Goal: Task Accomplishment & Management: Use online tool/utility

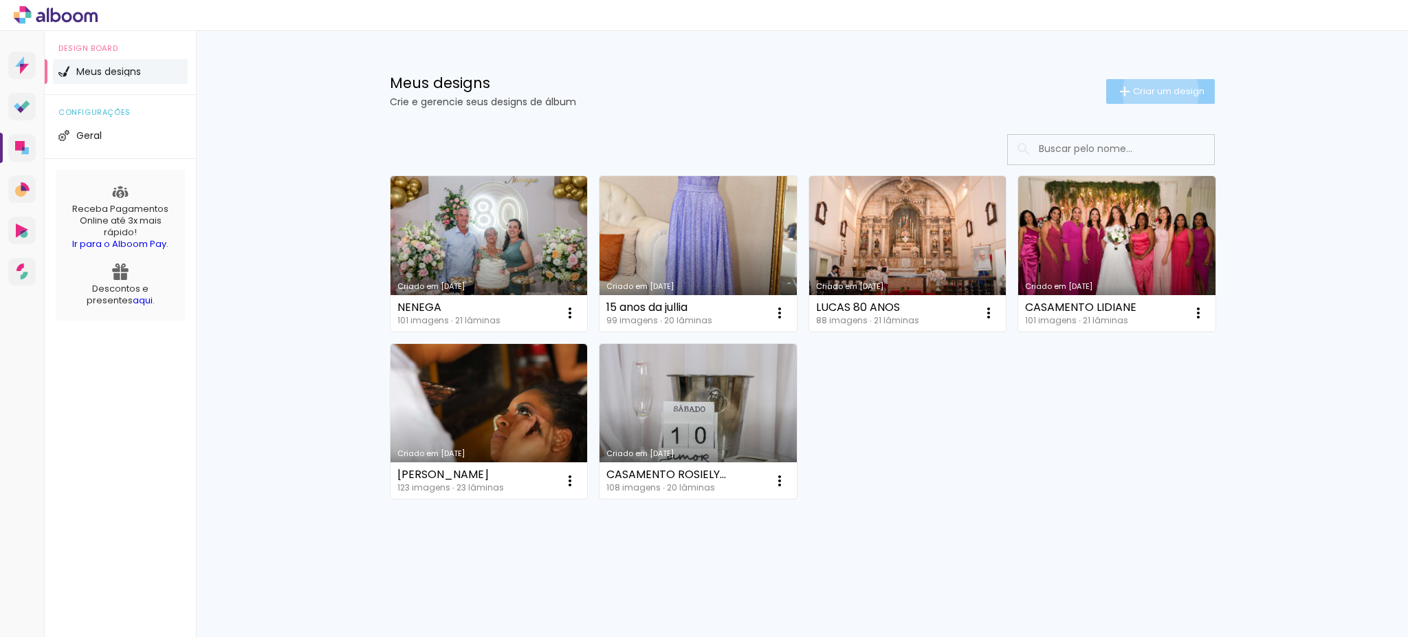
click at [1158, 92] on span "Criar um design" at bounding box center [1168, 91] width 71 height 9
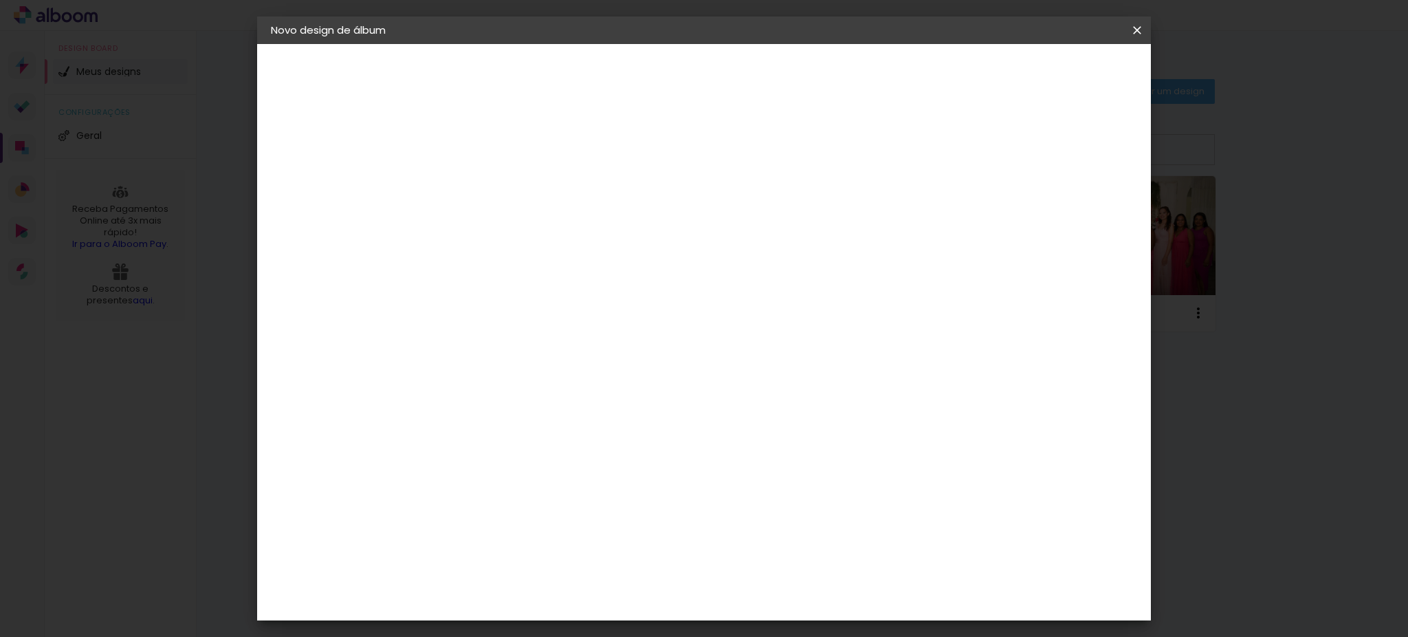
click at [496, 187] on input at bounding box center [496, 184] width 0 height 21
type input "[PERSON_NAME]"
type paper-input "[PERSON_NAME]"
click at [0, 0] on slot "Avançar" at bounding box center [0, 0] width 0 height 0
click at [600, 260] on input at bounding box center [530, 261] width 139 height 17
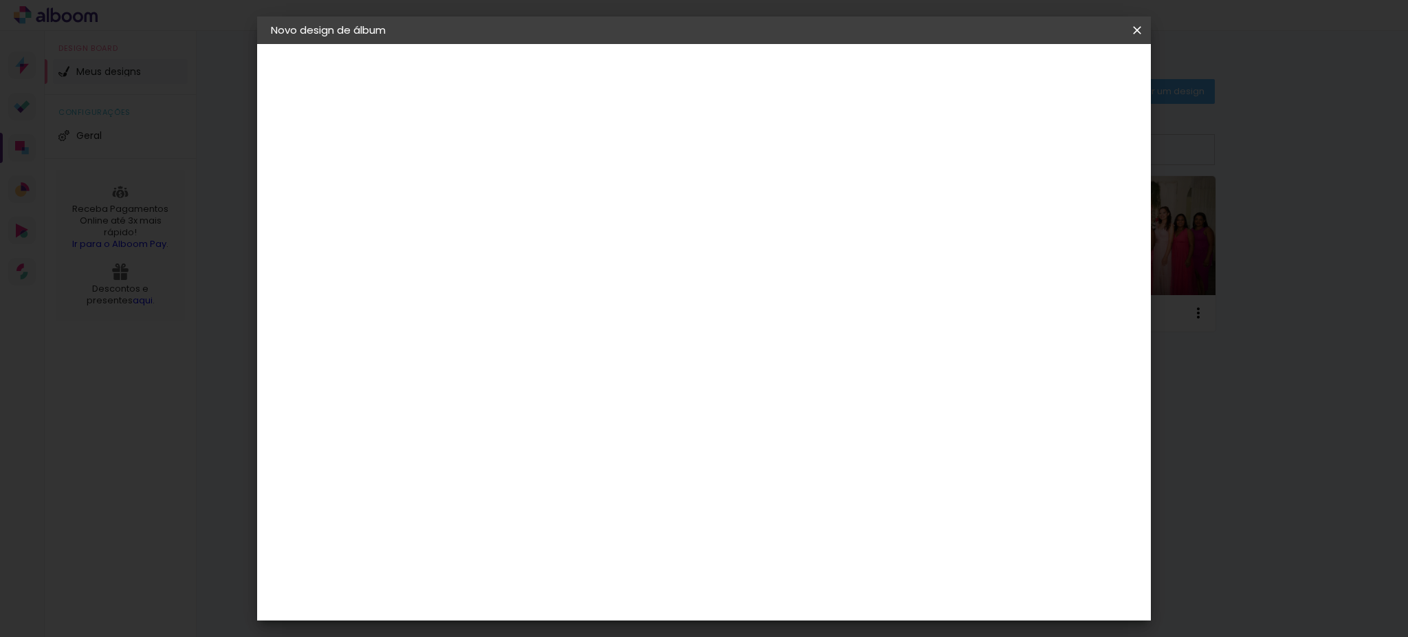
type input "lui"
type paper-input "lui"
click at [518, 318] on paper-item "Luiz Fotógrafo" at bounding box center [520, 311] width 129 height 30
click at [518, 305] on div "Luiz Fotógrafo" at bounding box center [532, 310] width 91 height 11
click at [518, 311] on div "Luiz Fotógrafo" at bounding box center [532, 310] width 91 height 11
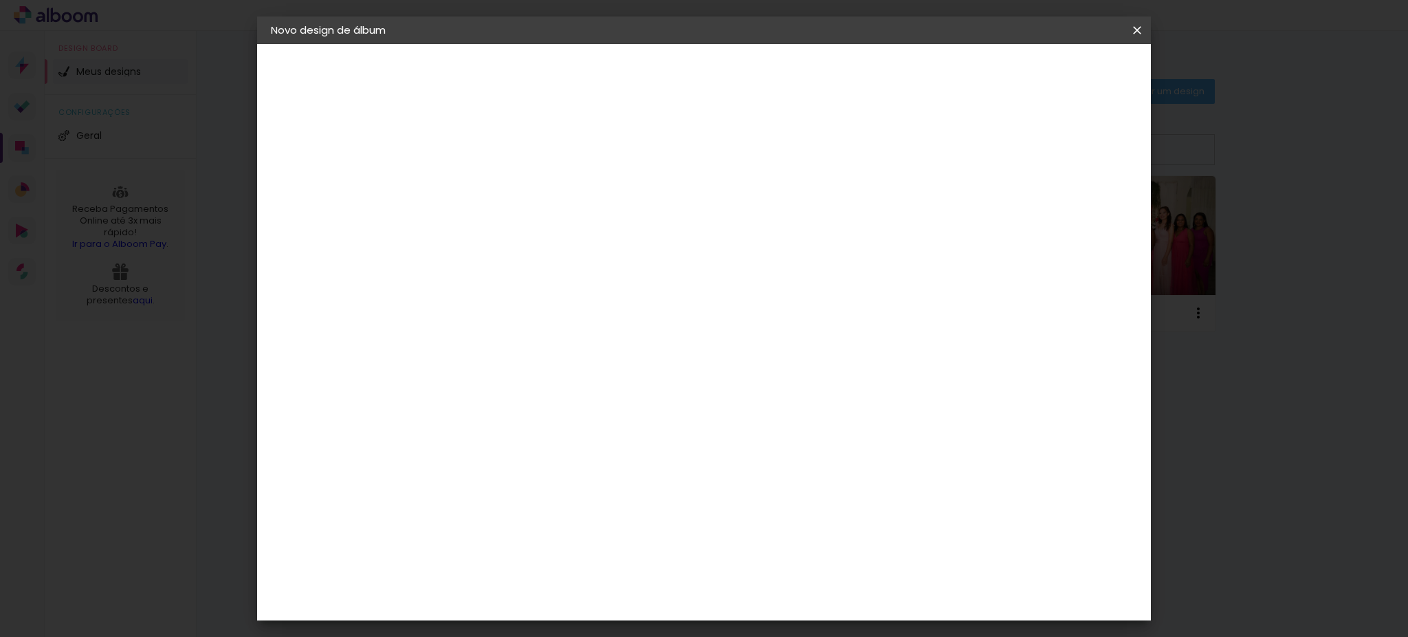
click at [0, 0] on slot "Tamanho Livre" at bounding box center [0, 0] width 0 height 0
click at [724, 210] on paper-item "Tamanho Livre" at bounding box center [662, 209] width 122 height 30
click at [572, 262] on input "lui" at bounding box center [520, 261] width 119 height 17
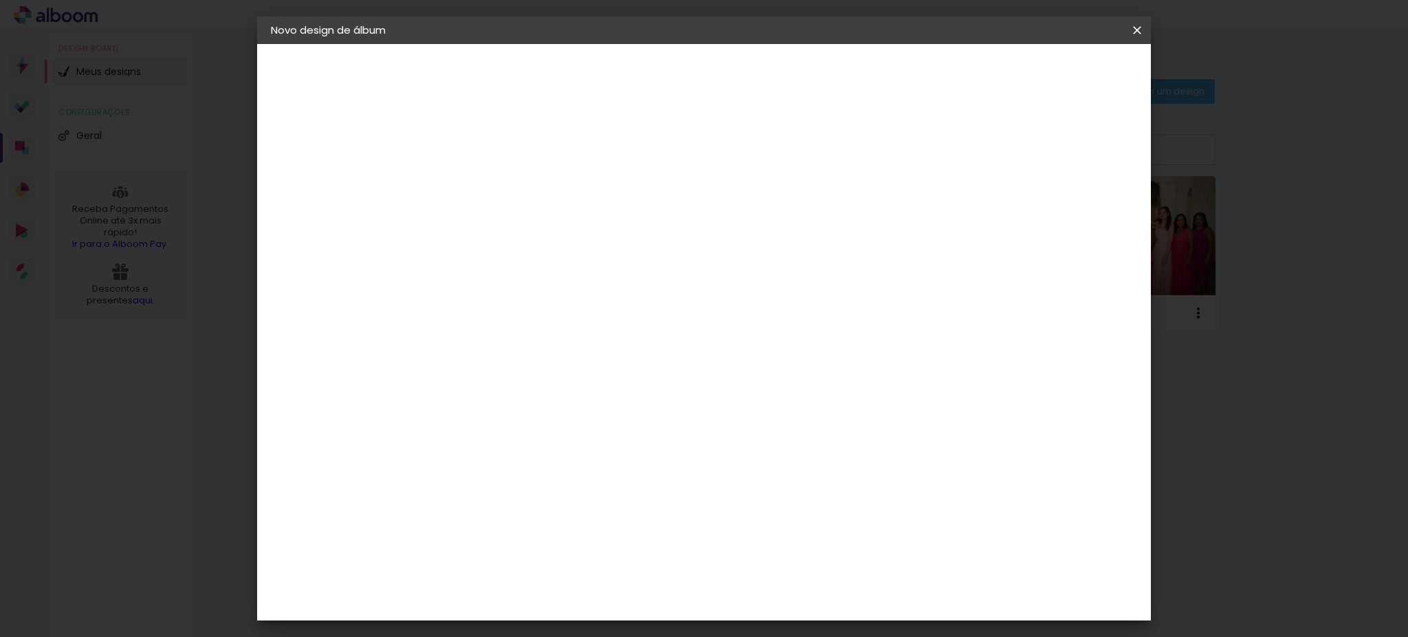
type input "l"
click at [521, 460] on div "Luiz Fotógrafo" at bounding box center [532, 465] width 91 height 11
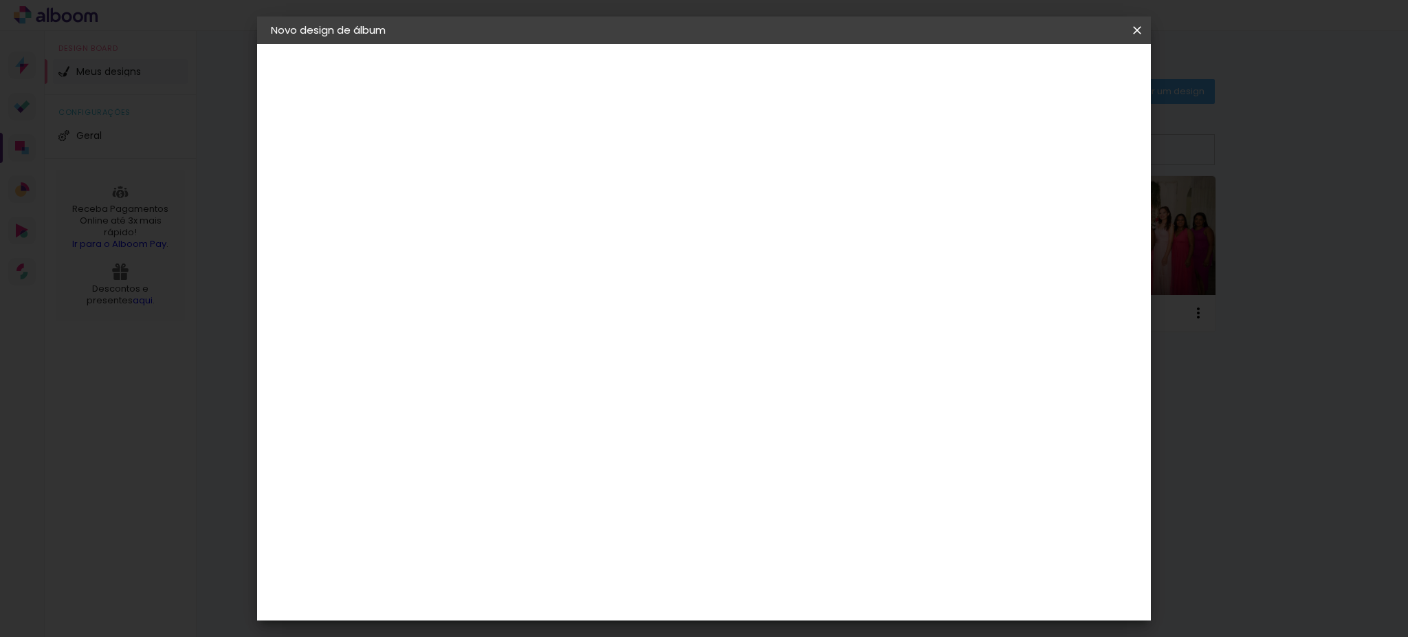
click at [521, 460] on div "Luiz Fotógrafo" at bounding box center [532, 465] width 91 height 11
click at [578, 460] on div "Luiz Fotógrafo" at bounding box center [532, 465] width 91 height 11
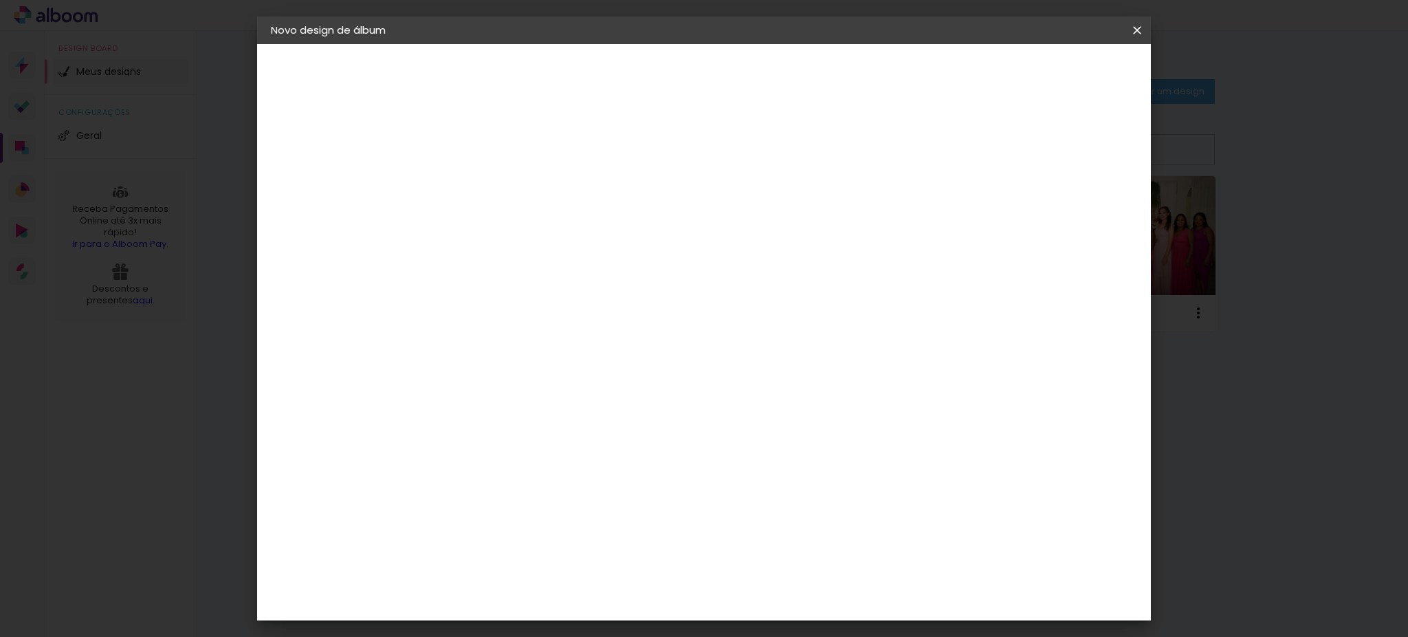
scroll to position [0, 0]
click at [753, 217] on paper-item "Tamanho Livre" at bounding box center [687, 209] width 132 height 30
click at [0, 0] on slot "Tamanho Livre" at bounding box center [0, 0] width 0 height 0
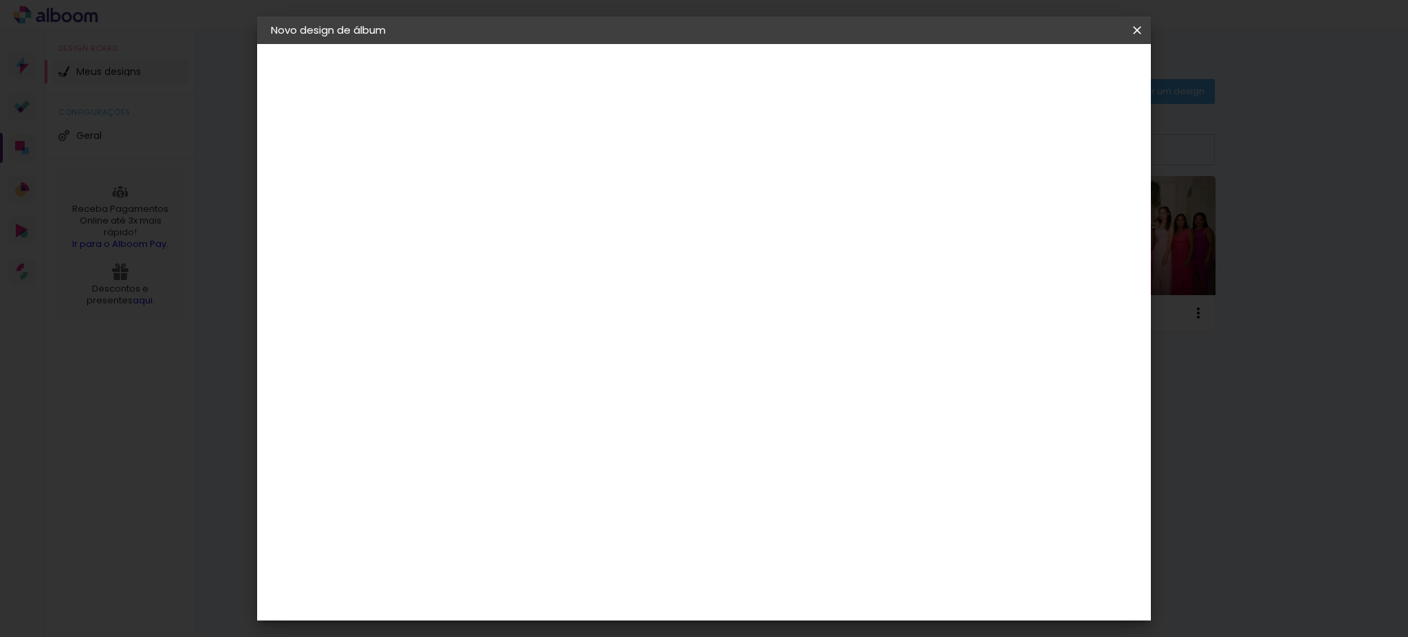
click at [579, 267] on input at bounding box center [530, 261] width 139 height 17
click at [528, 313] on div "3ZERO5" at bounding box center [507, 310] width 41 height 11
click at [753, 214] on paper-item "Tamanho Livre" at bounding box center [687, 209] width 132 height 30
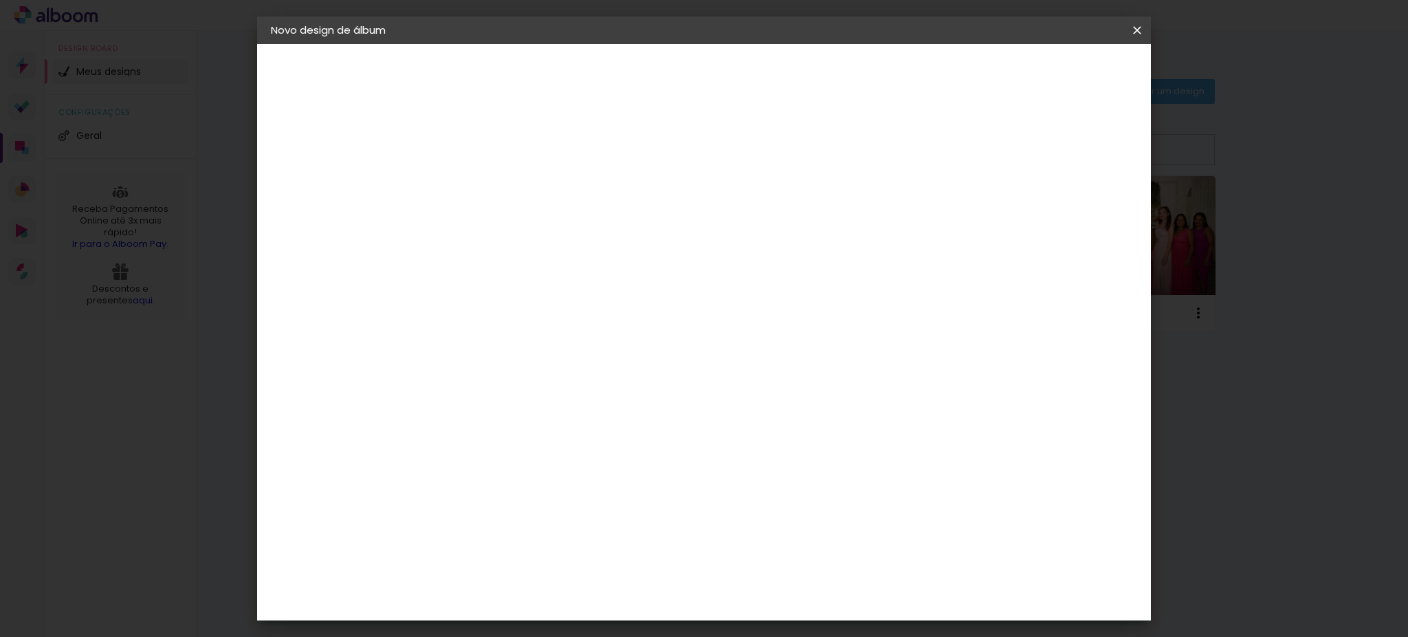
click at [605, 236] on paper-input-container at bounding box center [530, 220] width 148 height 31
type input "lui"
type paper-input "lui"
click at [571, 309] on div "Luiz Fotógrafo" at bounding box center [532, 310] width 91 height 11
click at [0, 0] on slot "Tamanho Livre" at bounding box center [0, 0] width 0 height 0
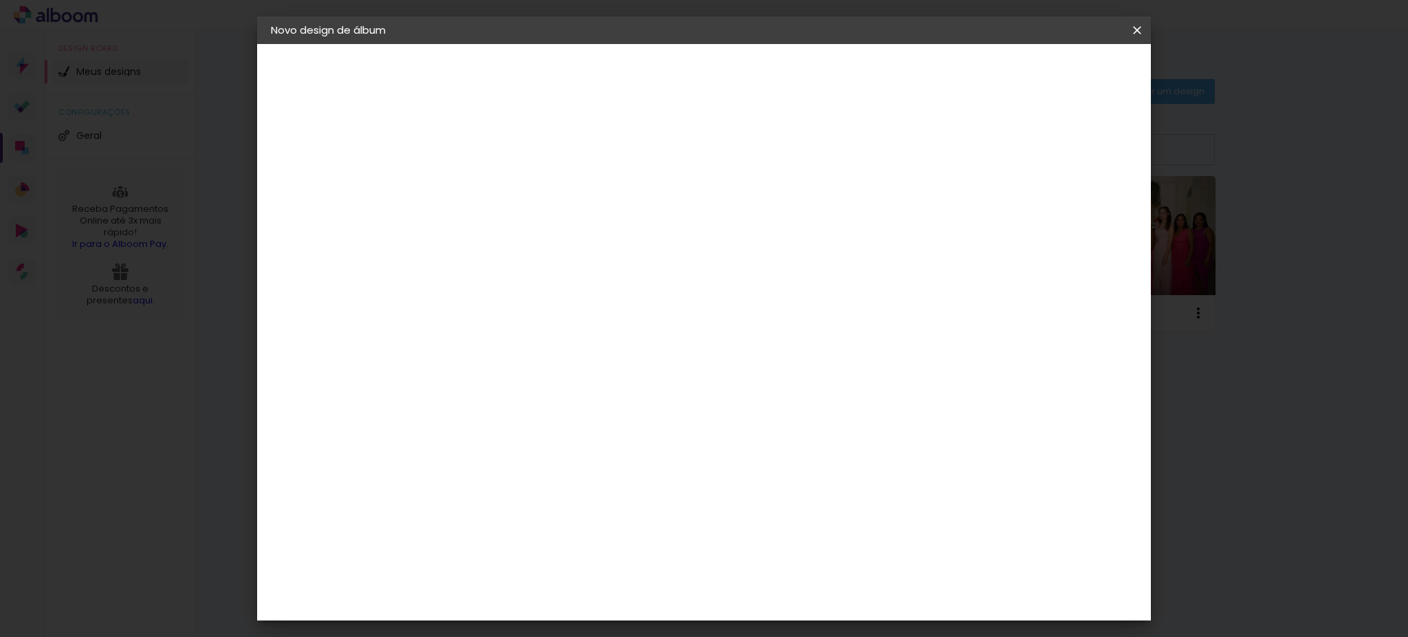
click at [0, 0] on slot "Avançar" at bounding box center [0, 0] width 0 height 0
click at [0, 0] on slot "Voltar" at bounding box center [0, 0] width 0 height 0
click at [0, 0] on slot "Tamanho Livre" at bounding box center [0, 0] width 0 height 0
click at [580, 257] on input "lui" at bounding box center [520, 261] width 119 height 17
type input "luiz"
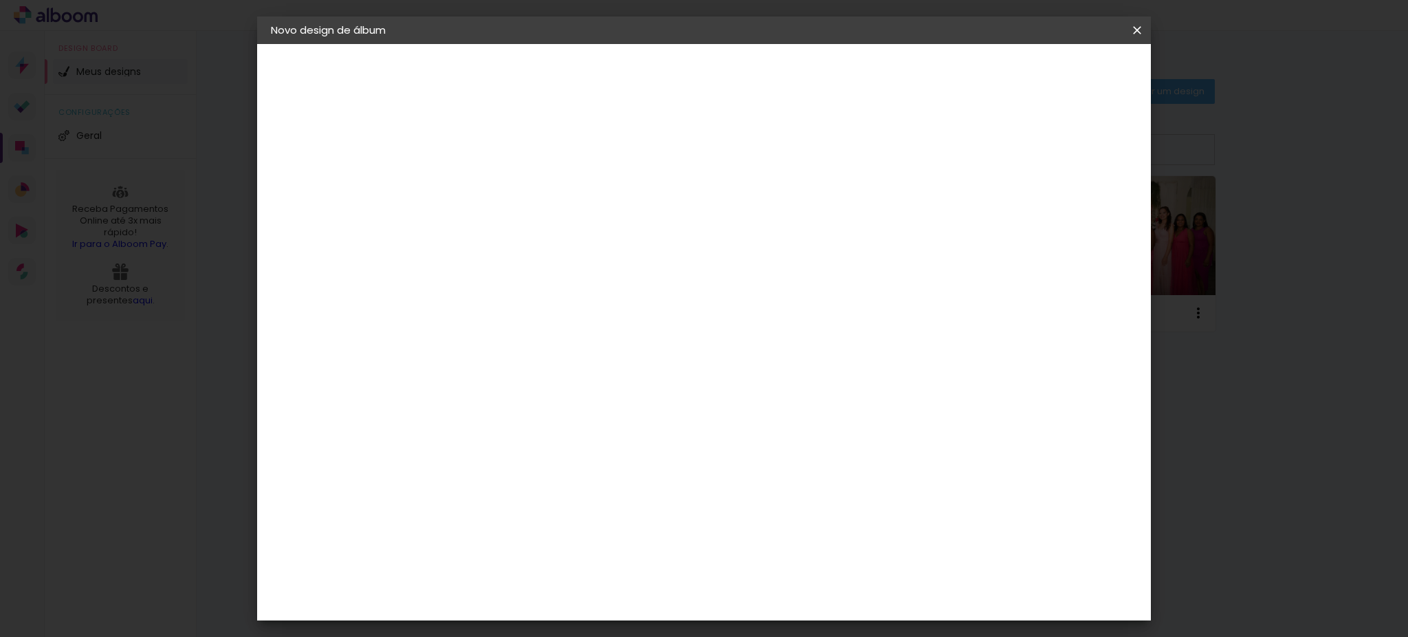
type paper-input "luiz"
click at [479, 306] on img at bounding box center [471, 310] width 16 height 16
click at [724, 194] on paper-item "Tamanho Livre" at bounding box center [662, 209] width 122 height 30
click at [724, 215] on paper-item "Tamanho Livre" at bounding box center [662, 209] width 122 height 30
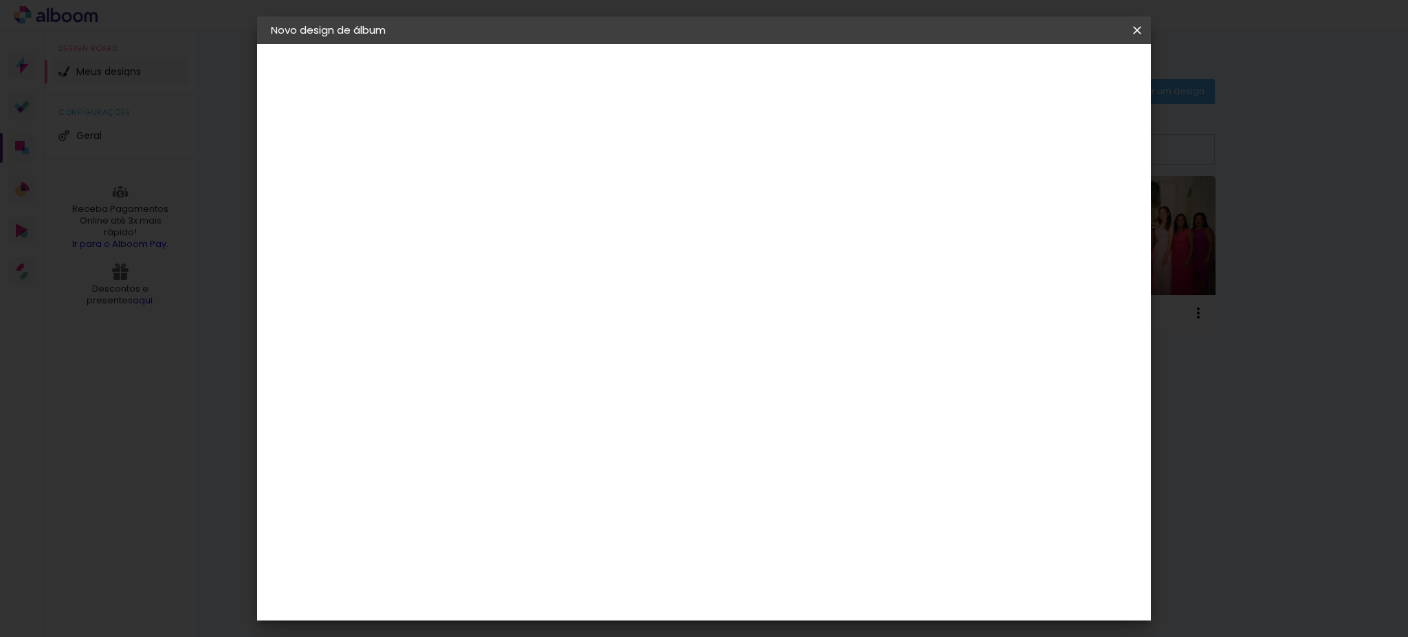
click at [723, 69] on paper-button "Avançar" at bounding box center [689, 72] width 67 height 23
click at [463, 385] on input "30" at bounding box center [452, 389] width 36 height 21
type input "20"
type paper-input "20"
click at [1047, 72] on span "Iniciar design" at bounding box center [1015, 73] width 63 height 10
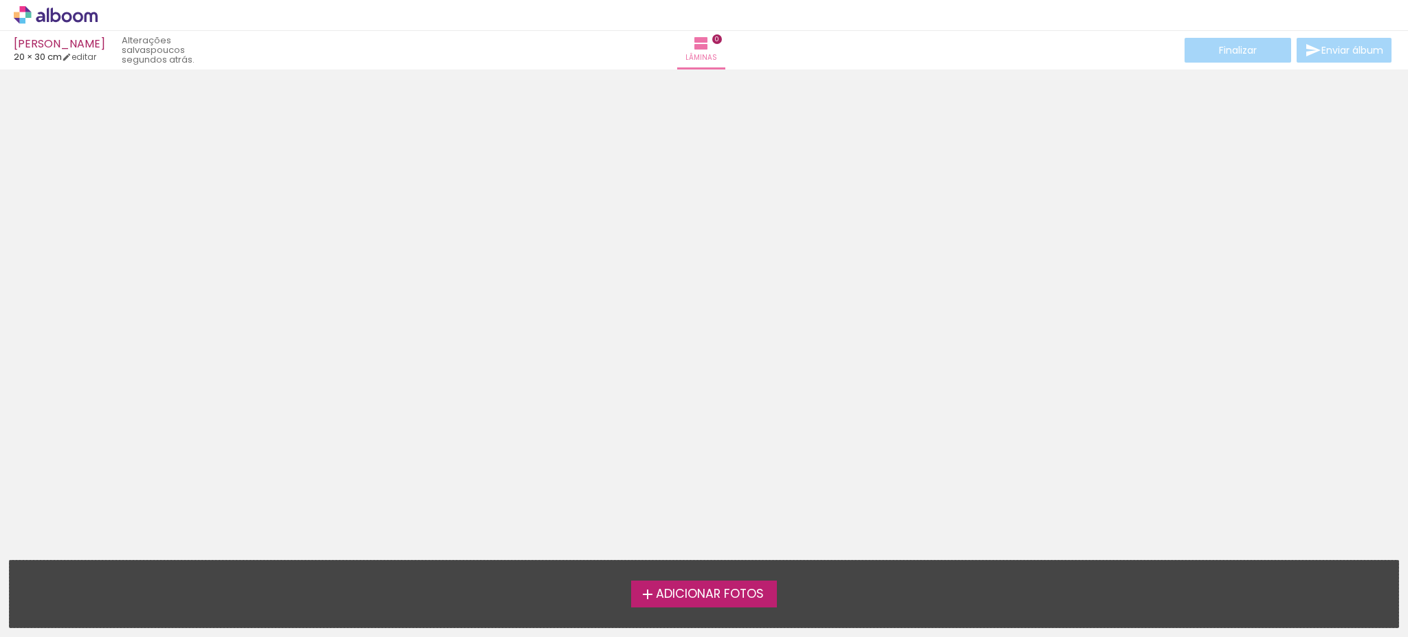
click at [720, 593] on span "Adicionar Fotos" at bounding box center [710, 594] width 108 height 12
click at [0, 0] on input "file" at bounding box center [0, 0] width 0 height 0
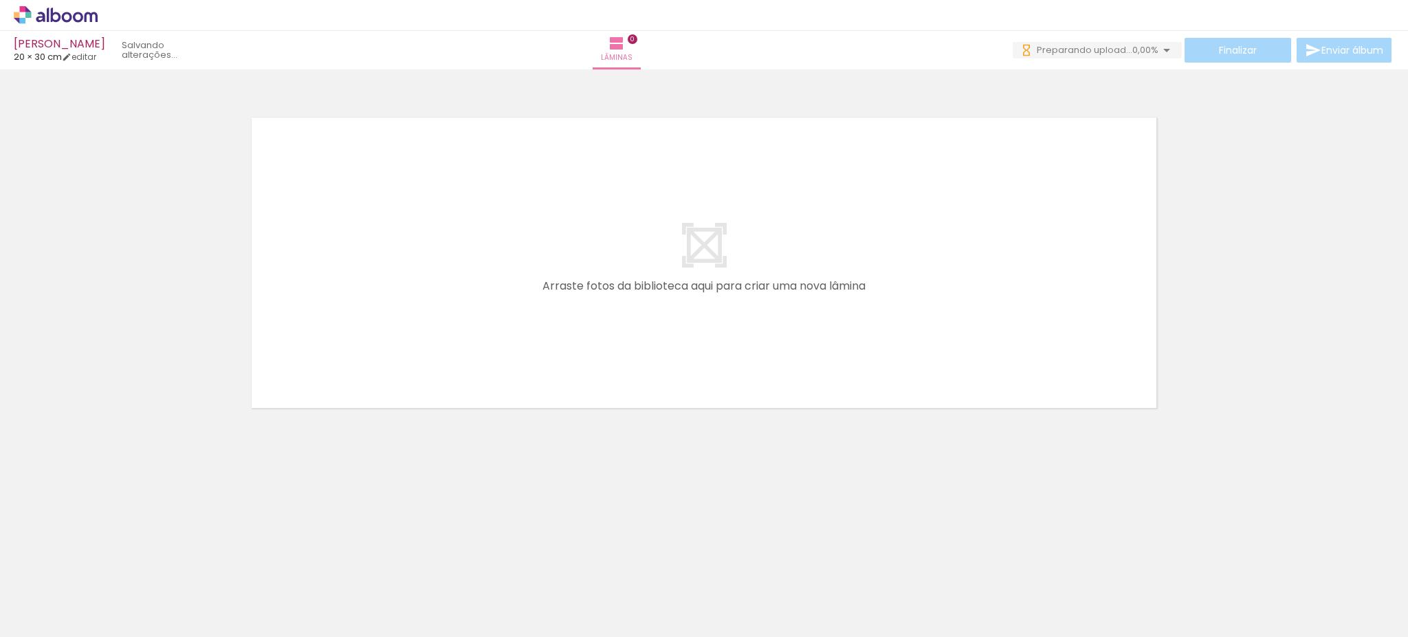
scroll to position [0, 1030]
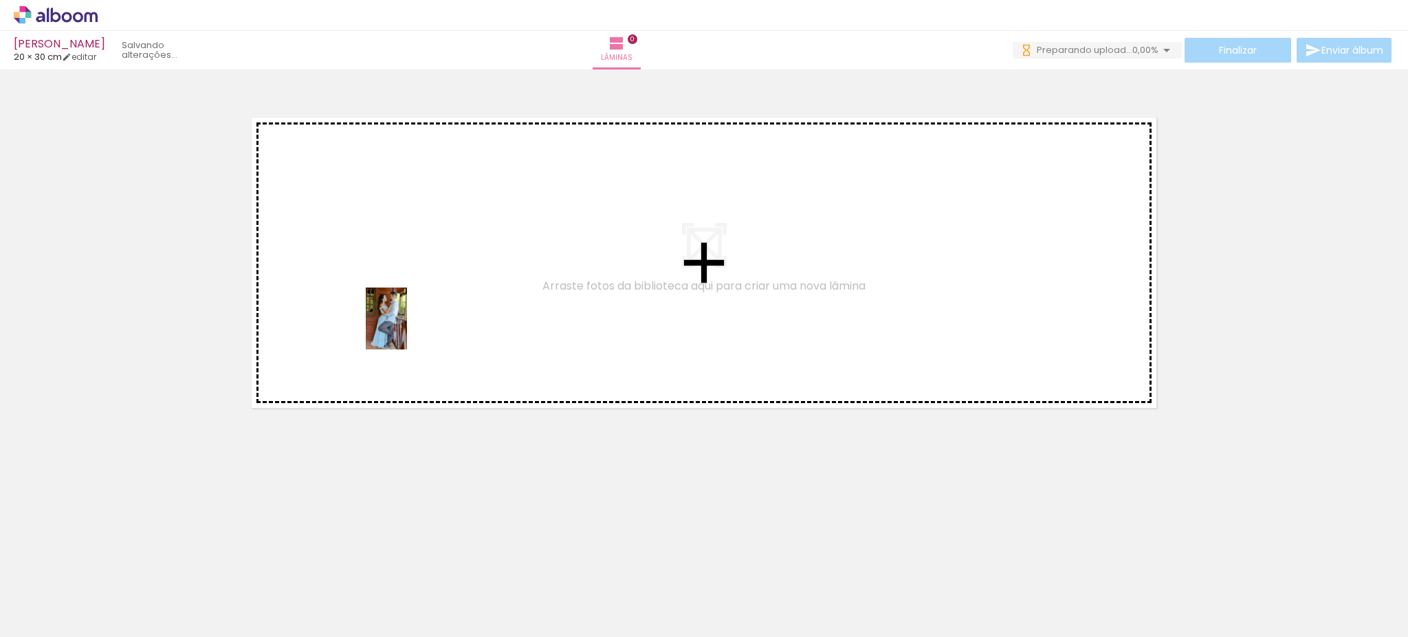
drag, startPoint x: 640, startPoint y: 588, endPoint x: 532, endPoint y: 455, distance: 171.6
click at [404, 311] on quentale-workspace at bounding box center [704, 318] width 1408 height 637
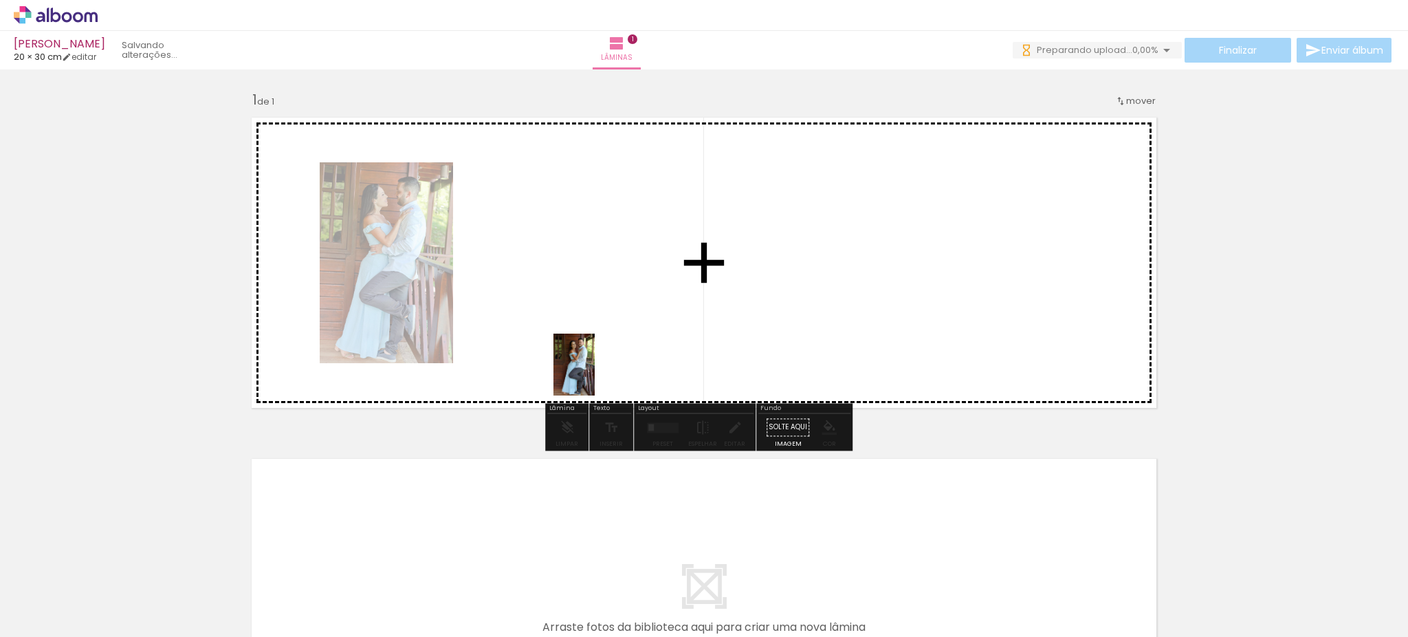
drag, startPoint x: 711, startPoint y: 547, endPoint x: 582, endPoint y: 355, distance: 231.3
click at [582, 355] on quentale-workspace at bounding box center [704, 318] width 1408 height 637
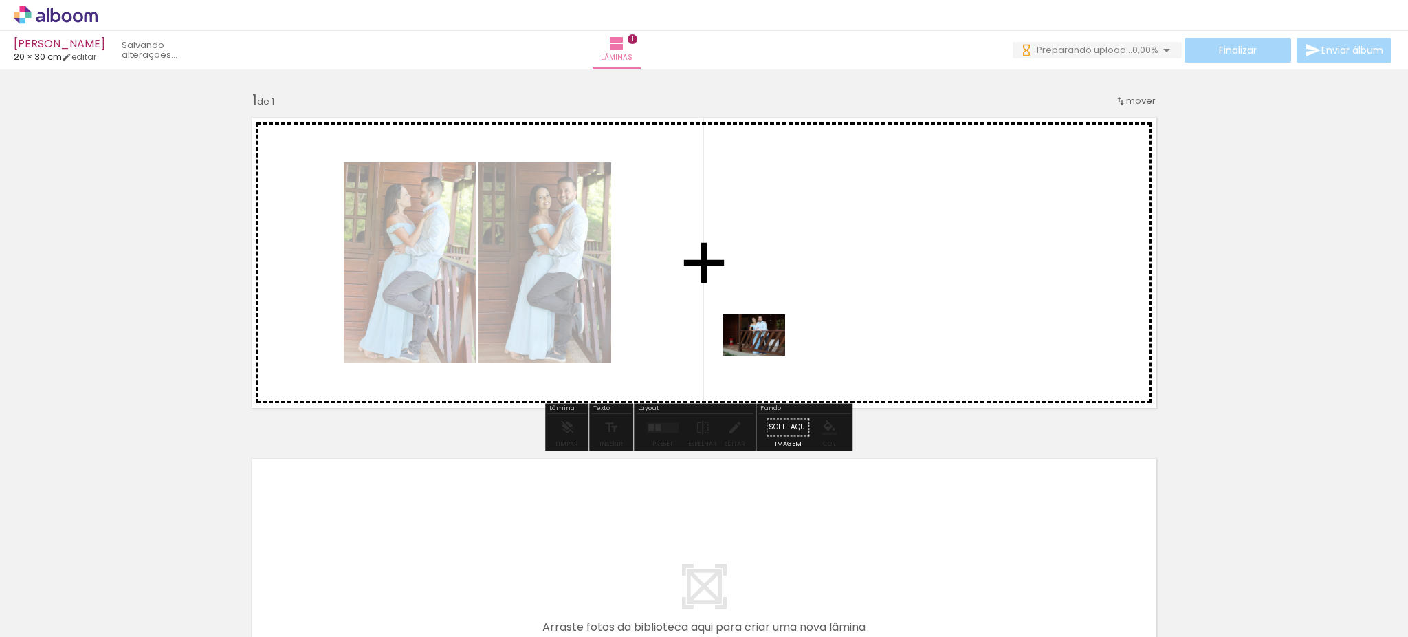
drag, startPoint x: 811, startPoint y: 576, endPoint x: 764, endPoint y: 355, distance: 225.7
click at [764, 355] on quentale-workspace at bounding box center [704, 318] width 1408 height 637
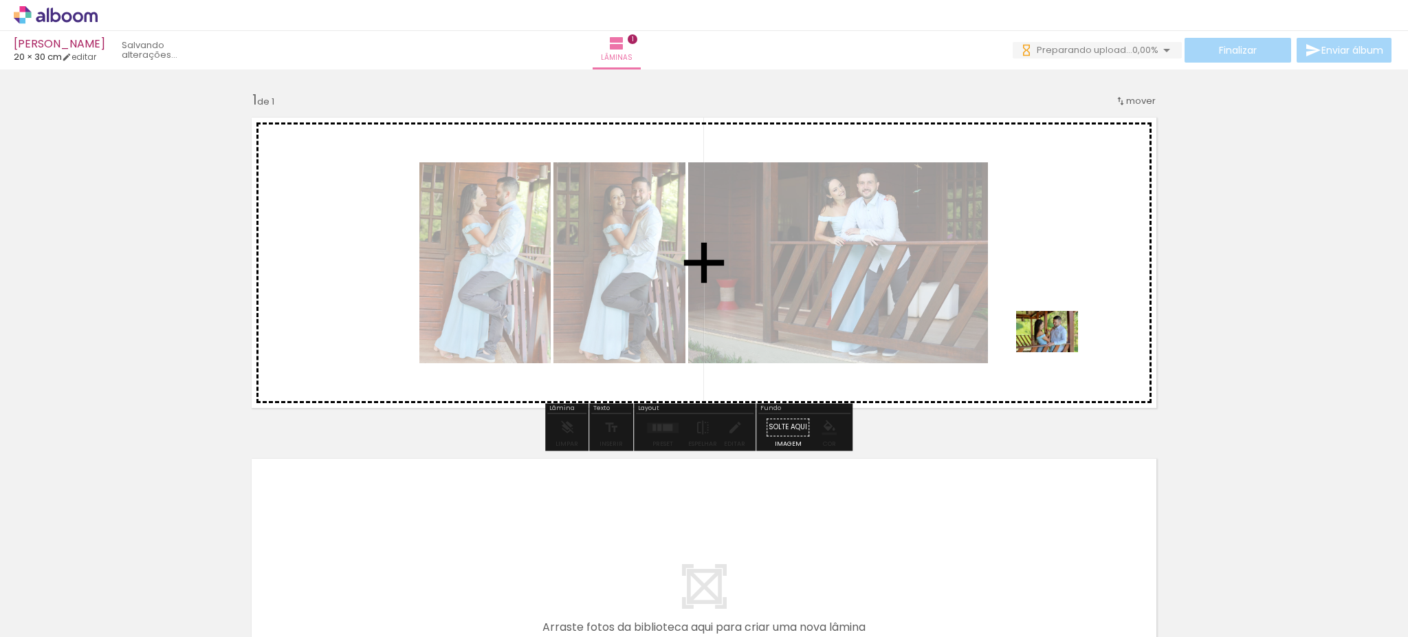
drag, startPoint x: 1089, startPoint y: 550, endPoint x: 1057, endPoint y: 350, distance: 202.5
click at [1057, 350] on quentale-workspace at bounding box center [704, 318] width 1408 height 637
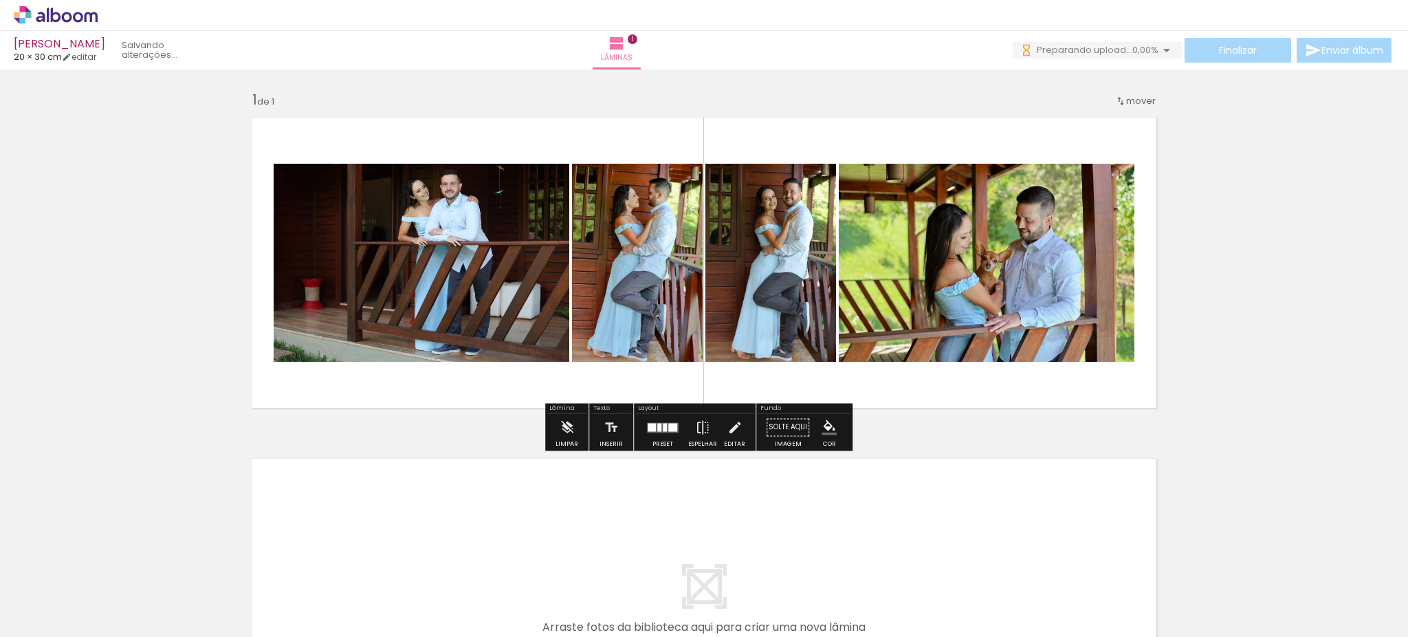
click at [1057, 350] on quentale-photo at bounding box center [987, 263] width 296 height 198
click at [657, 425] on div at bounding box center [659, 427] width 4 height 8
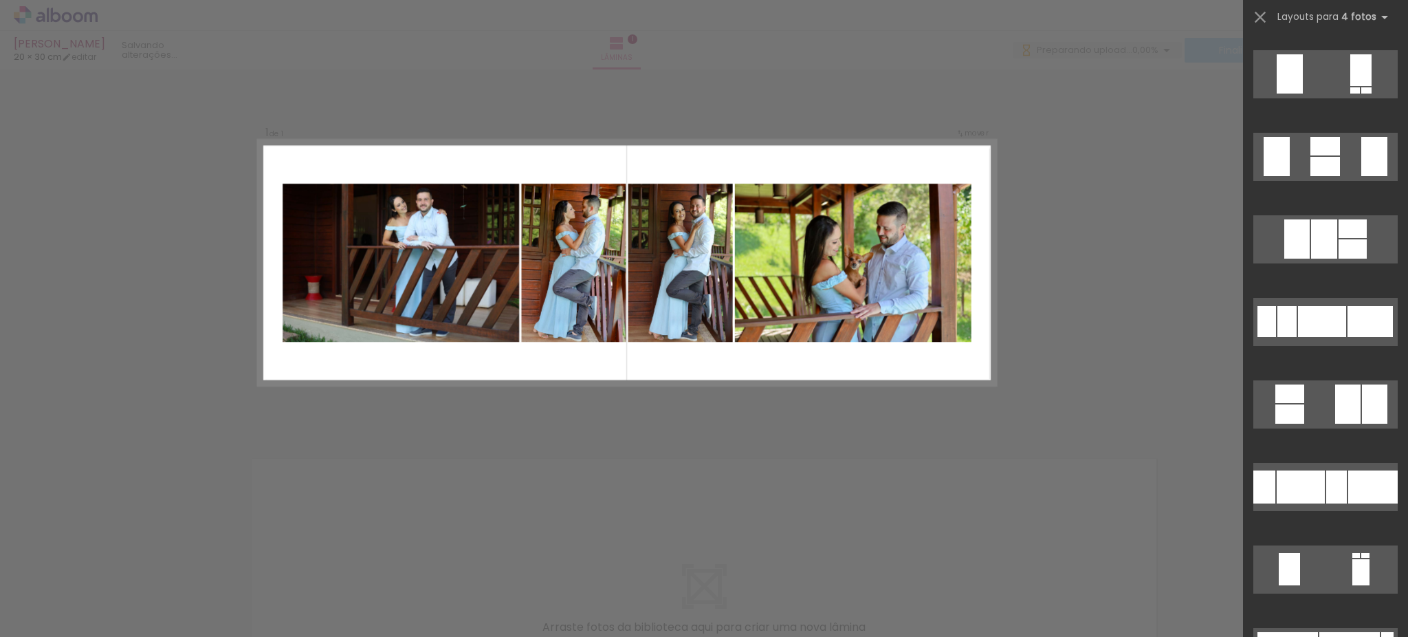
scroll to position [1600, 0]
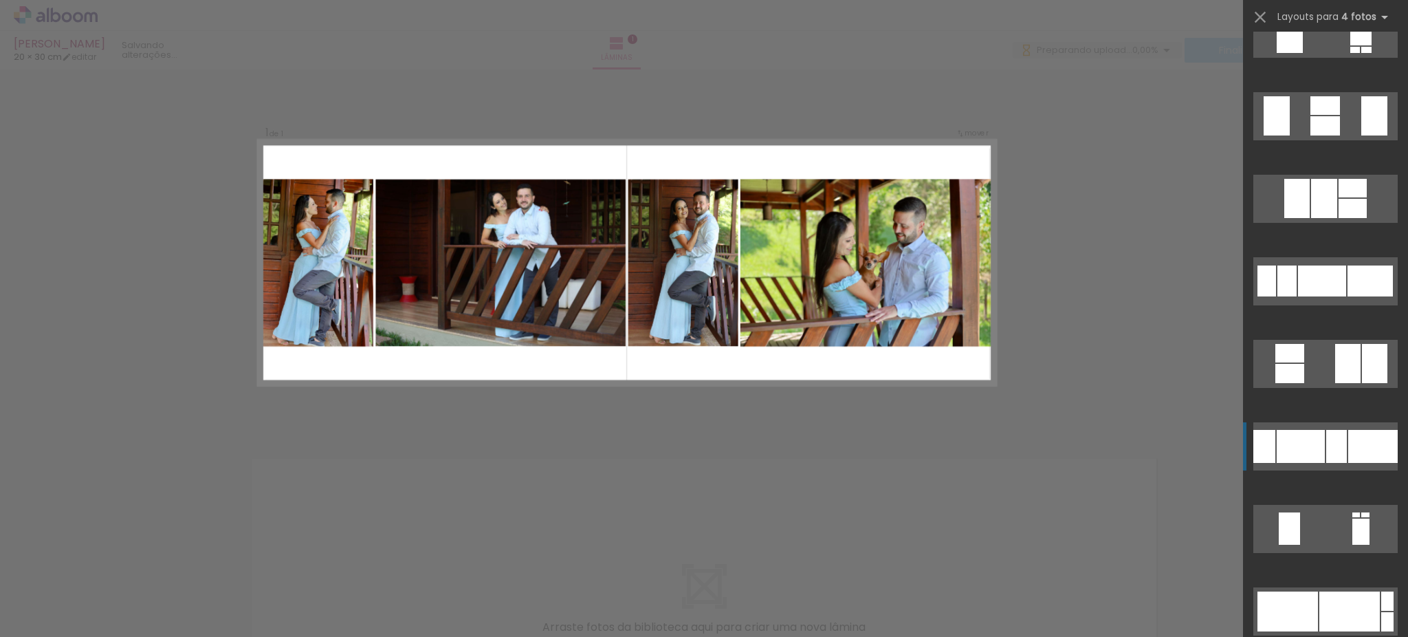
click at [1350, 53] on div at bounding box center [1355, 50] width 10 height 6
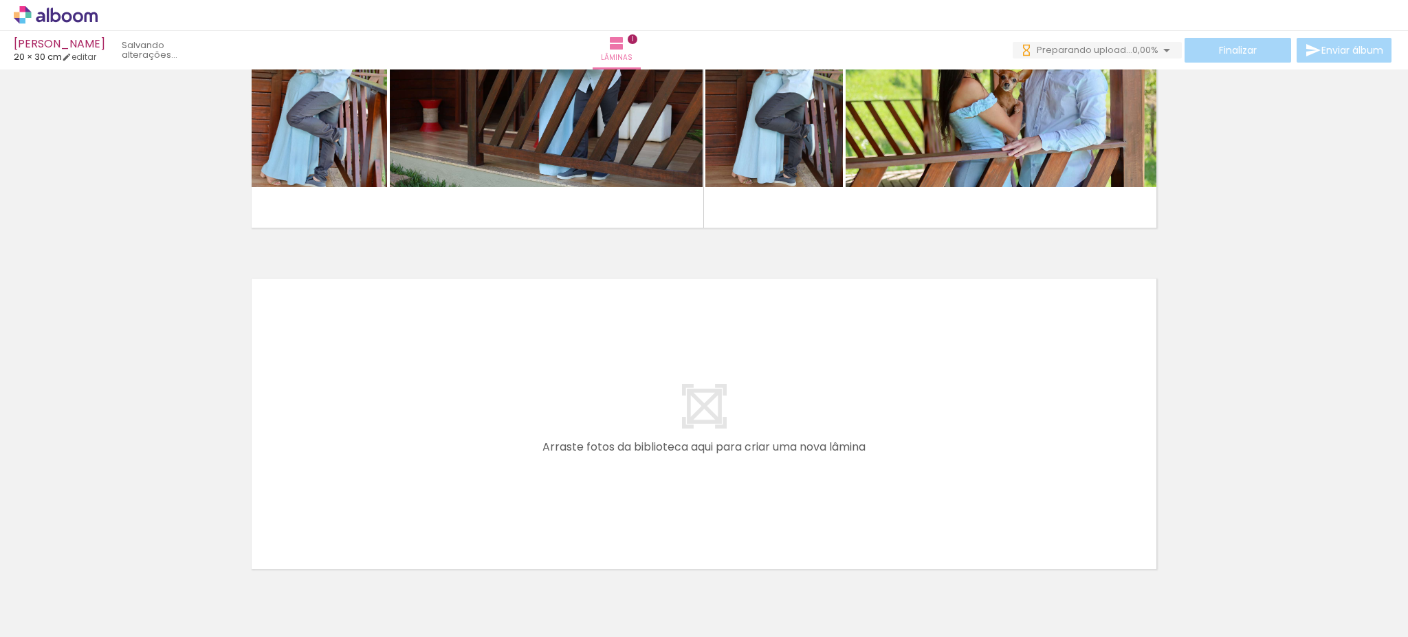
scroll to position [184, 0]
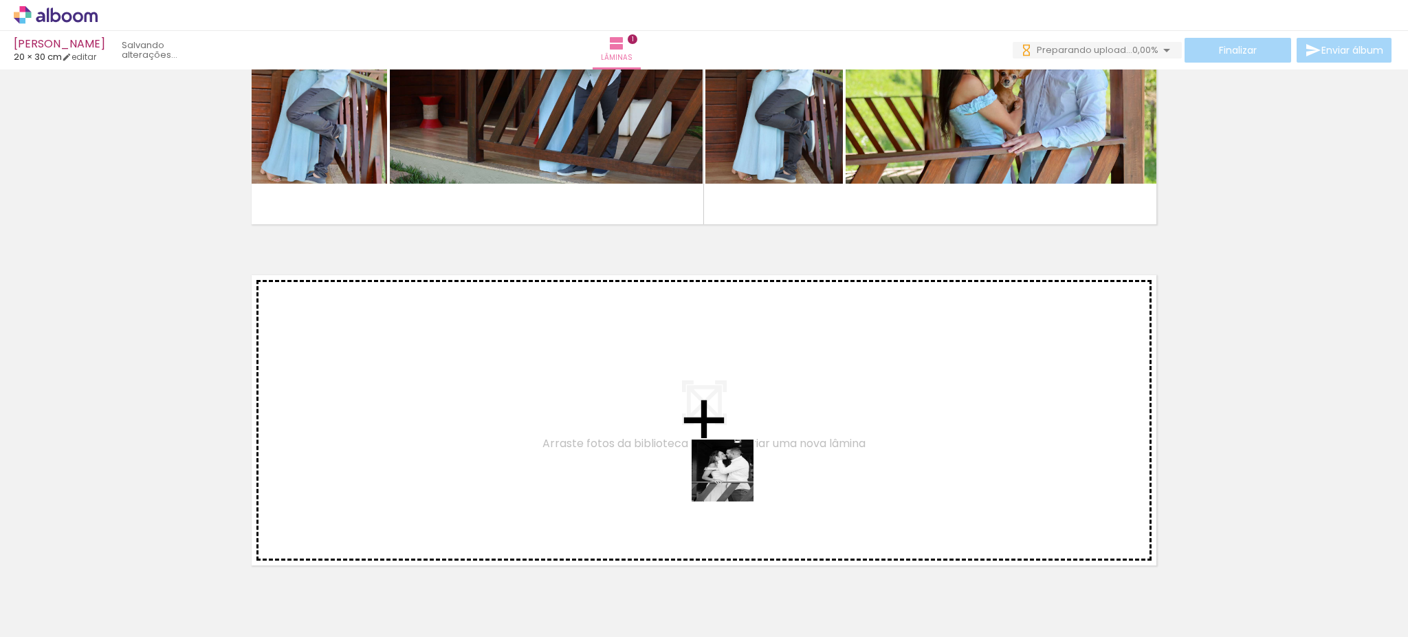
drag, startPoint x: 887, startPoint y: 604, endPoint x: 677, endPoint y: 432, distance: 271.6
click at [677, 432] on quentale-workspace at bounding box center [704, 318] width 1408 height 637
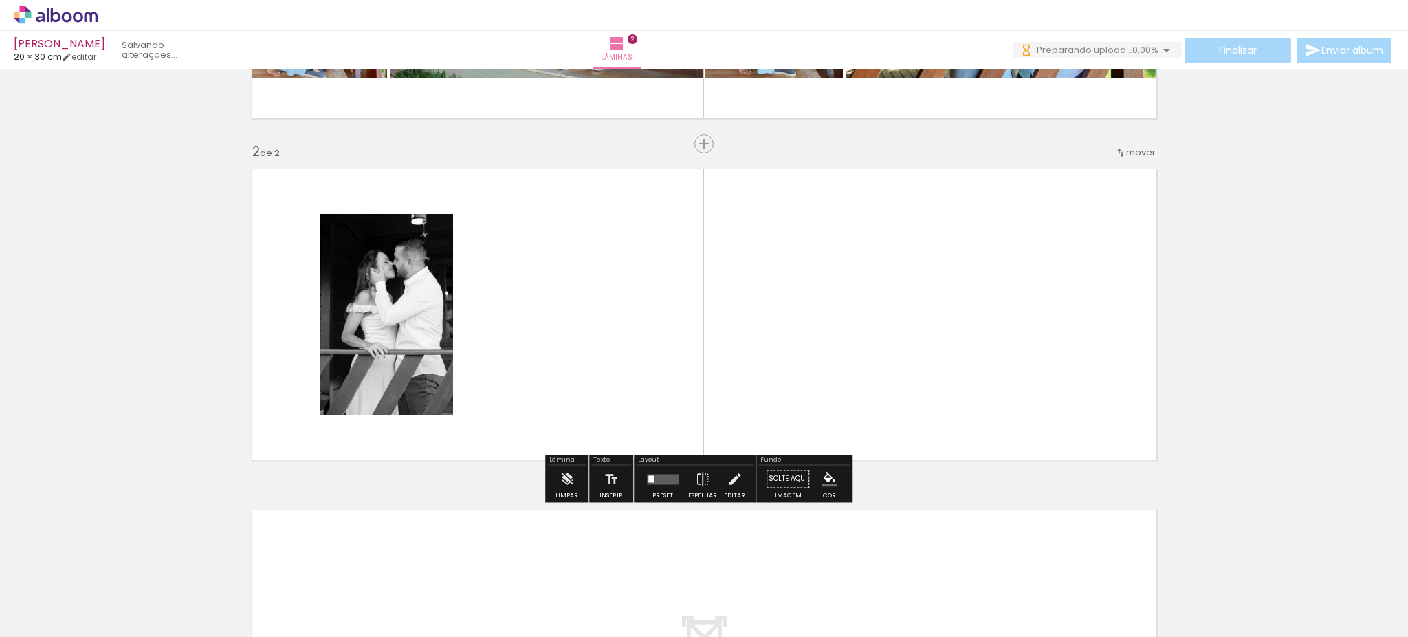
scroll to position [293, 0]
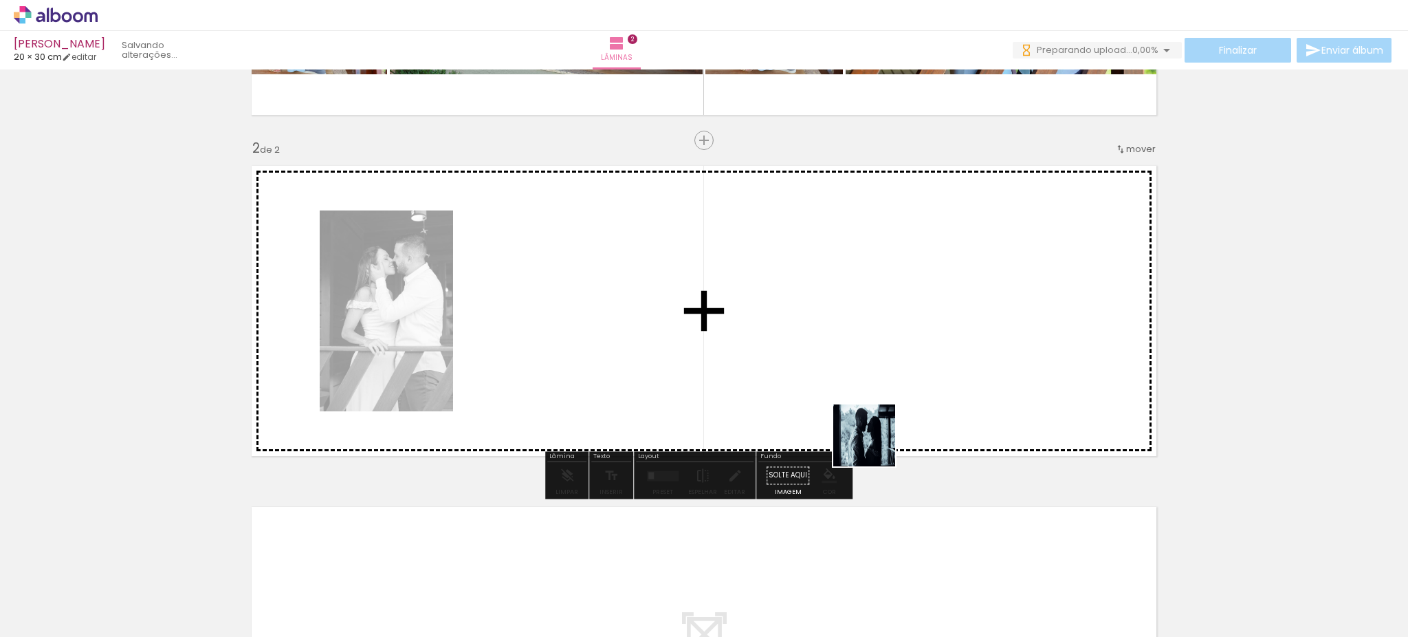
drag, startPoint x: 949, startPoint y: 550, endPoint x: 839, endPoint y: 393, distance: 192.4
click at [839, 393] on quentale-workspace at bounding box center [704, 318] width 1408 height 637
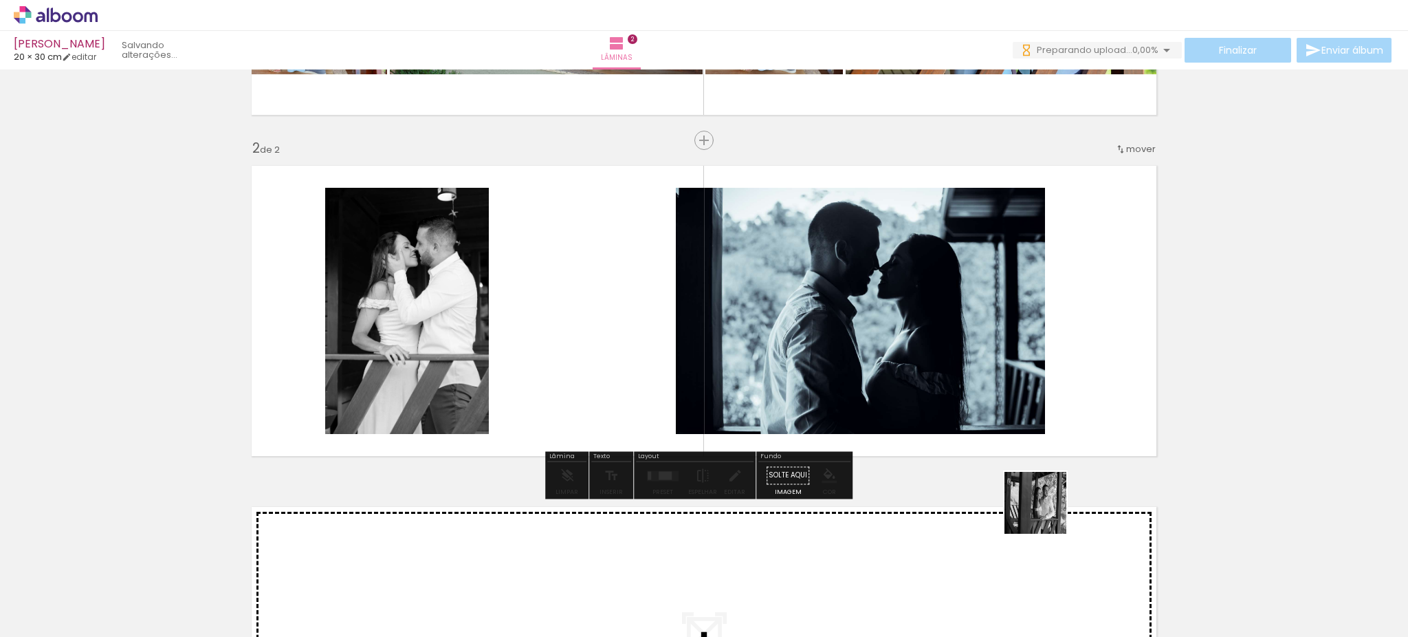
drag, startPoint x: 1057, startPoint y: 593, endPoint x: 1044, endPoint y: 399, distance: 193.7
click at [1044, 399] on quentale-workspace at bounding box center [704, 318] width 1408 height 637
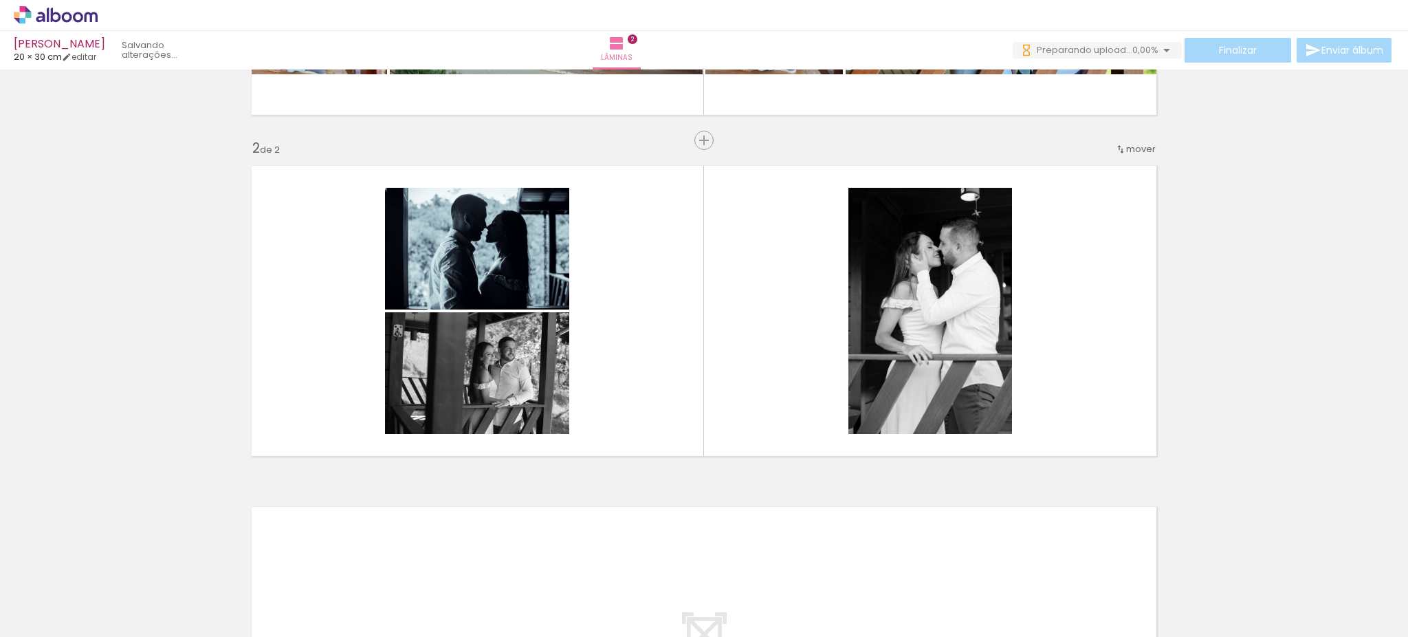
scroll to position [0, 1656]
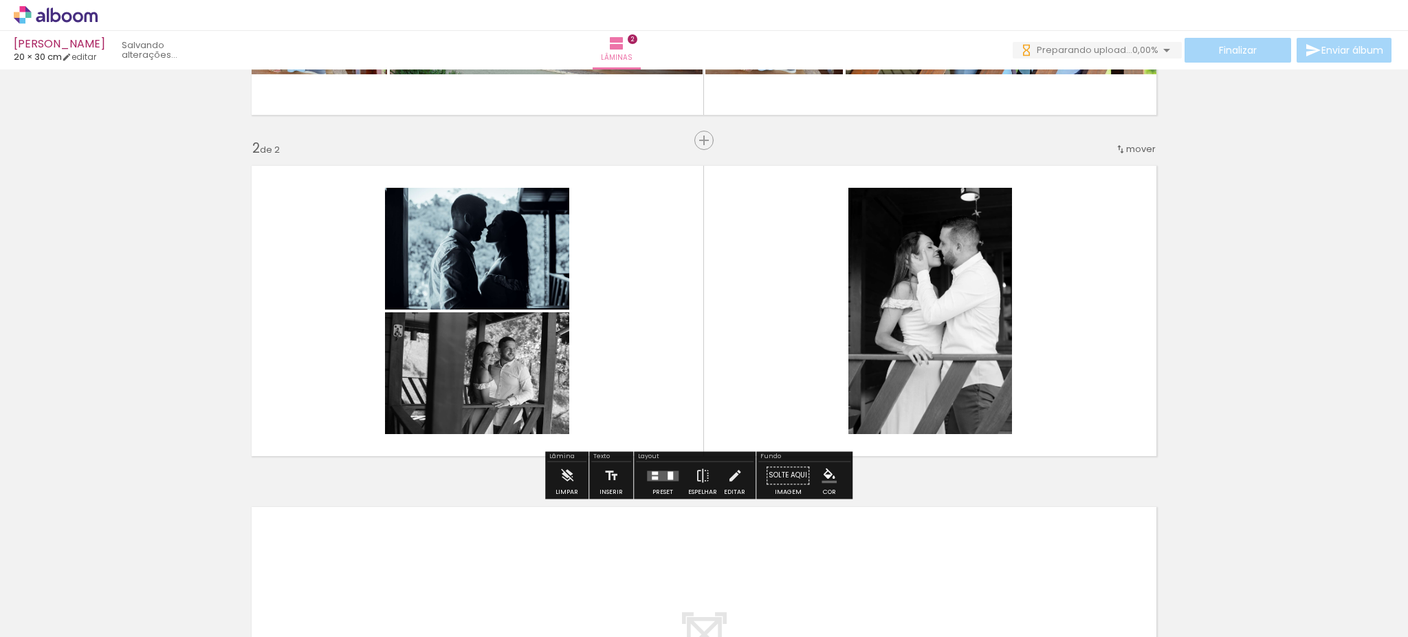
click at [667, 474] on div at bounding box center [669, 475] width 5 height 8
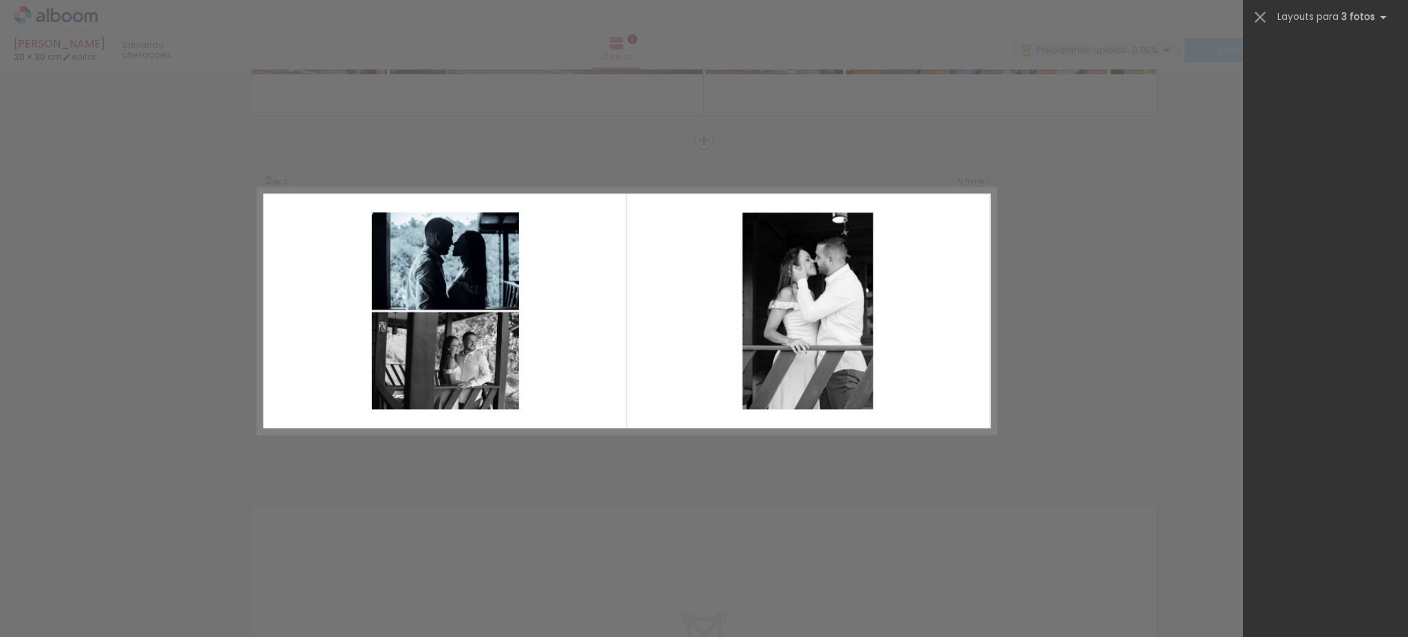
scroll to position [0, 0]
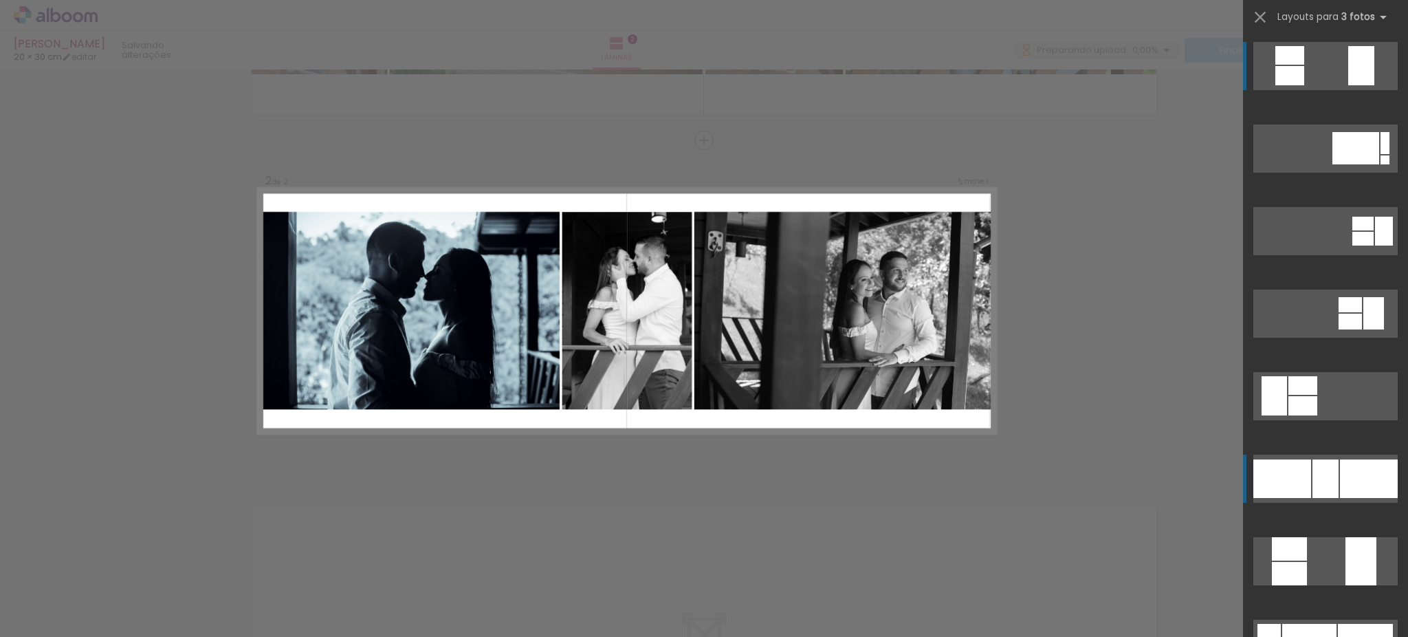
click at [1301, 173] on quentale-layouter at bounding box center [1325, 148] width 144 height 48
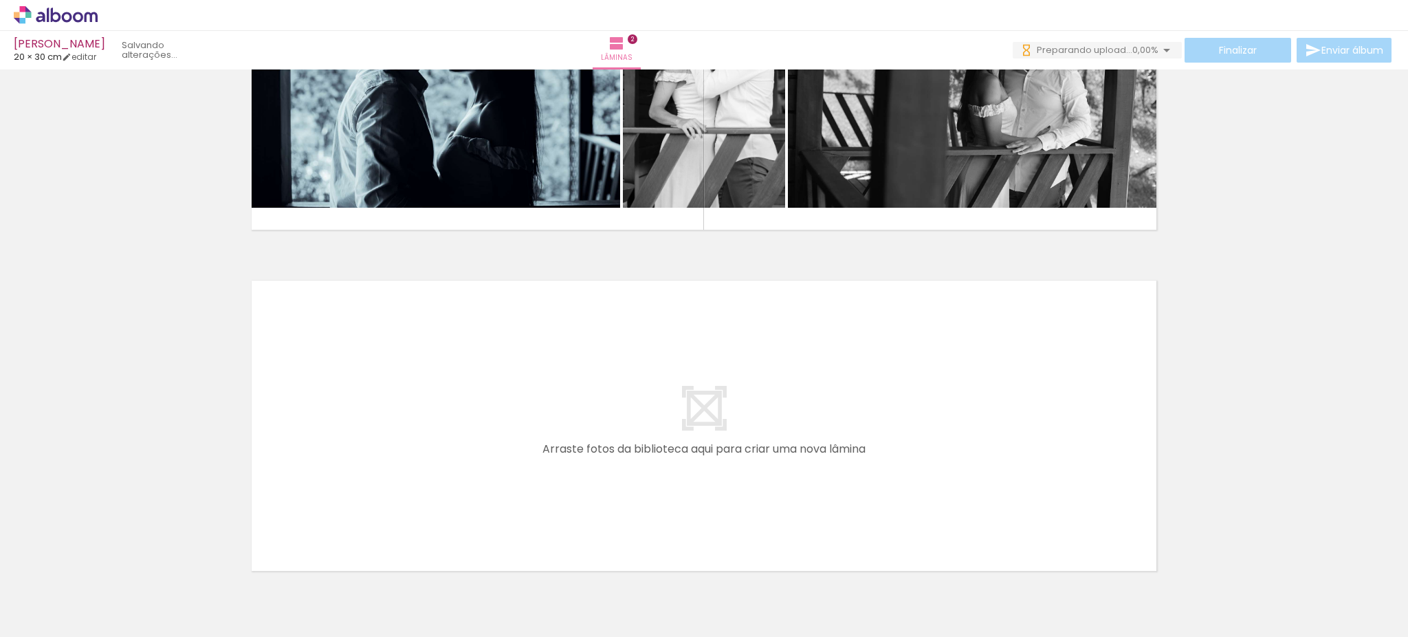
scroll to position [0, 1881]
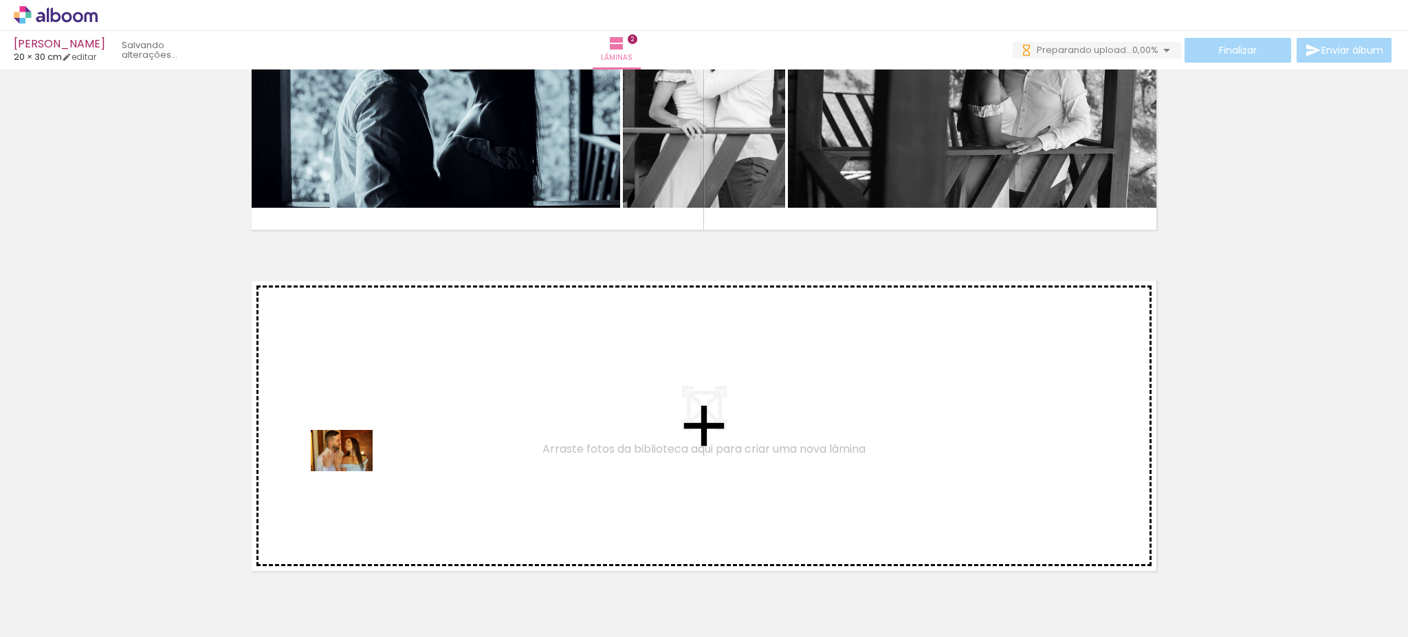
drag, startPoint x: 347, startPoint y: 590, endPoint x: 353, endPoint y: 467, distance: 123.2
click at [353, 467] on quentale-workspace at bounding box center [704, 318] width 1408 height 637
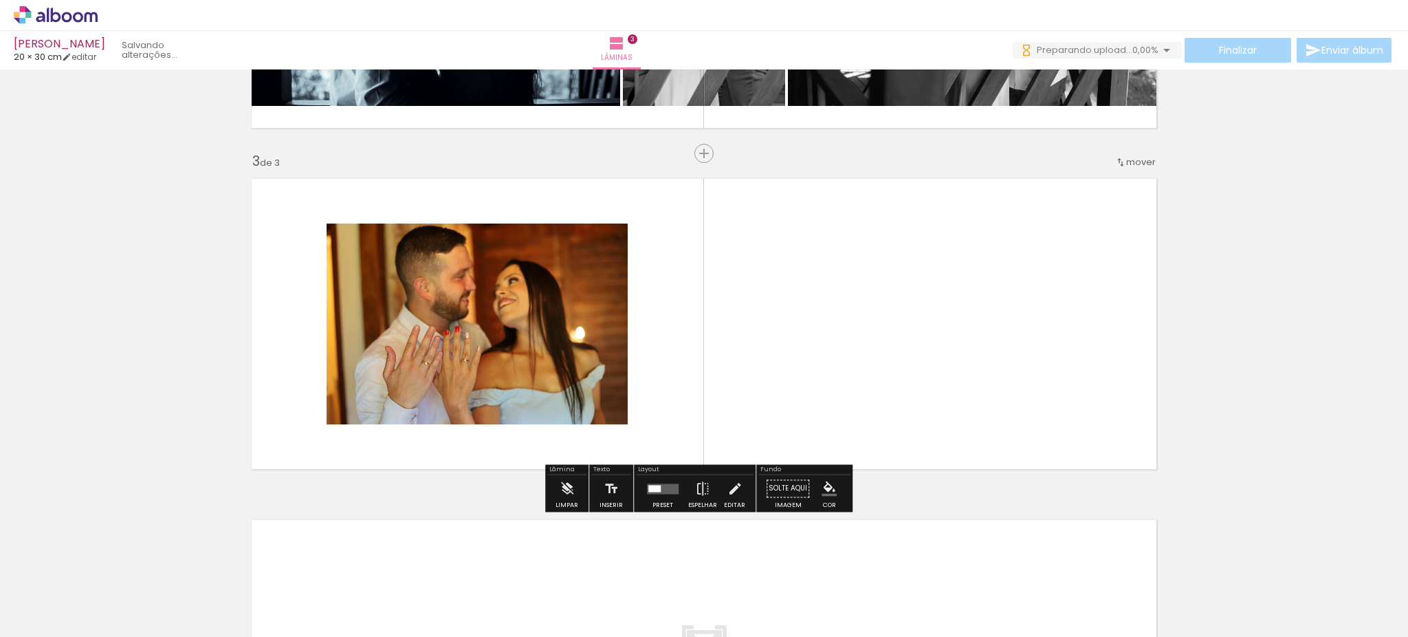
scroll to position [634, 0]
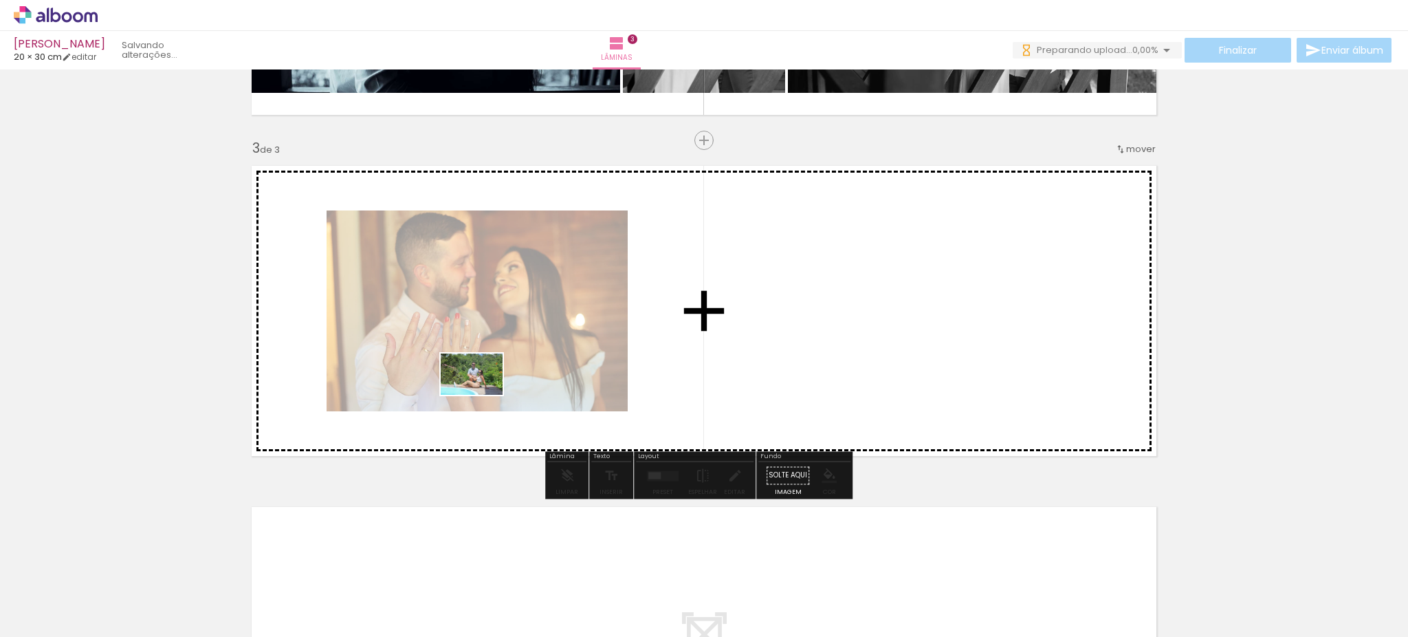
drag, startPoint x: 422, startPoint y: 557, endPoint x: 487, endPoint y: 361, distance: 206.3
click at [487, 361] on quentale-workspace at bounding box center [704, 318] width 1408 height 637
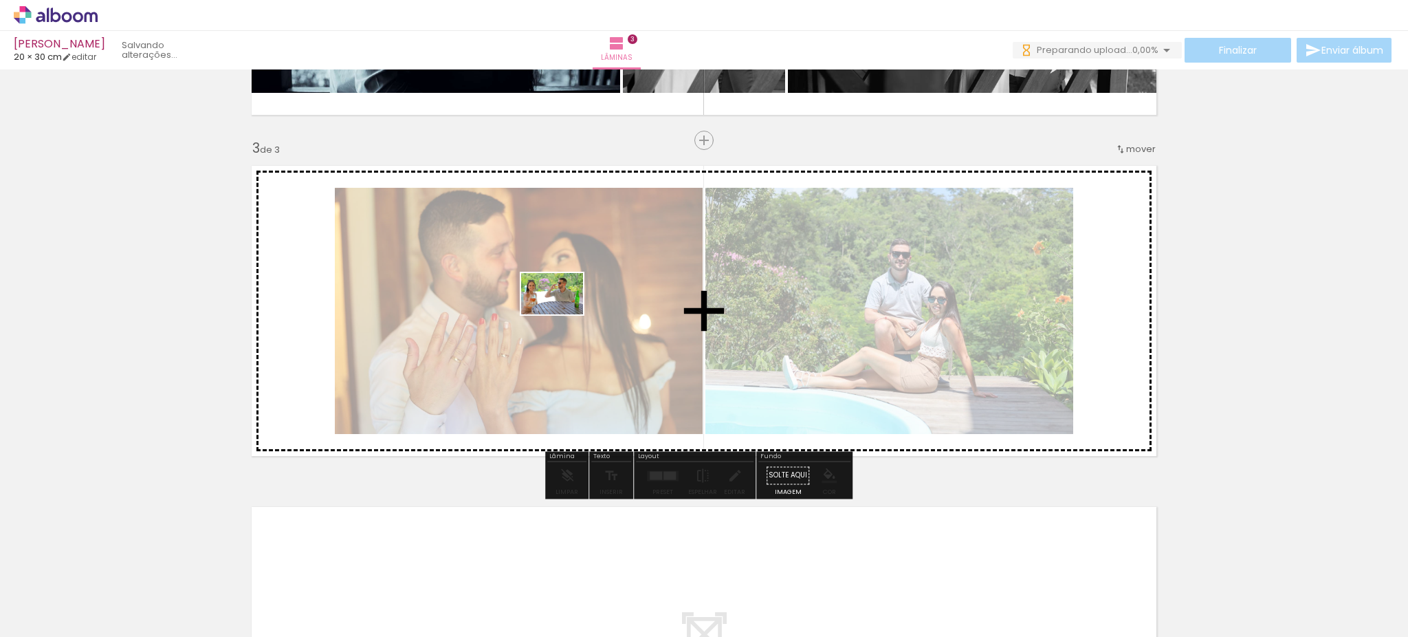
drag, startPoint x: 493, startPoint y: 594, endPoint x: 562, endPoint y: 314, distance: 288.3
click at [562, 314] on quentale-workspace at bounding box center [704, 318] width 1408 height 637
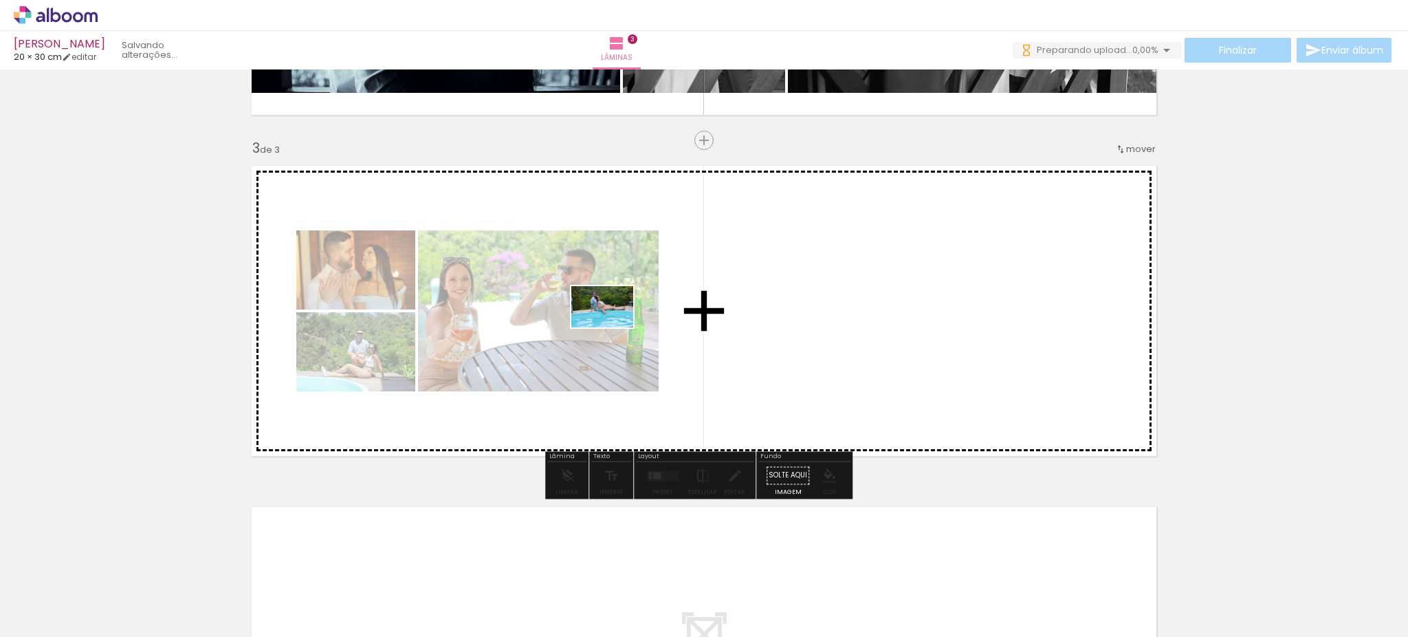
drag, startPoint x: 578, startPoint y: 597, endPoint x: 612, endPoint y: 327, distance: 271.7
click at [612, 327] on quentale-workspace at bounding box center [704, 318] width 1408 height 637
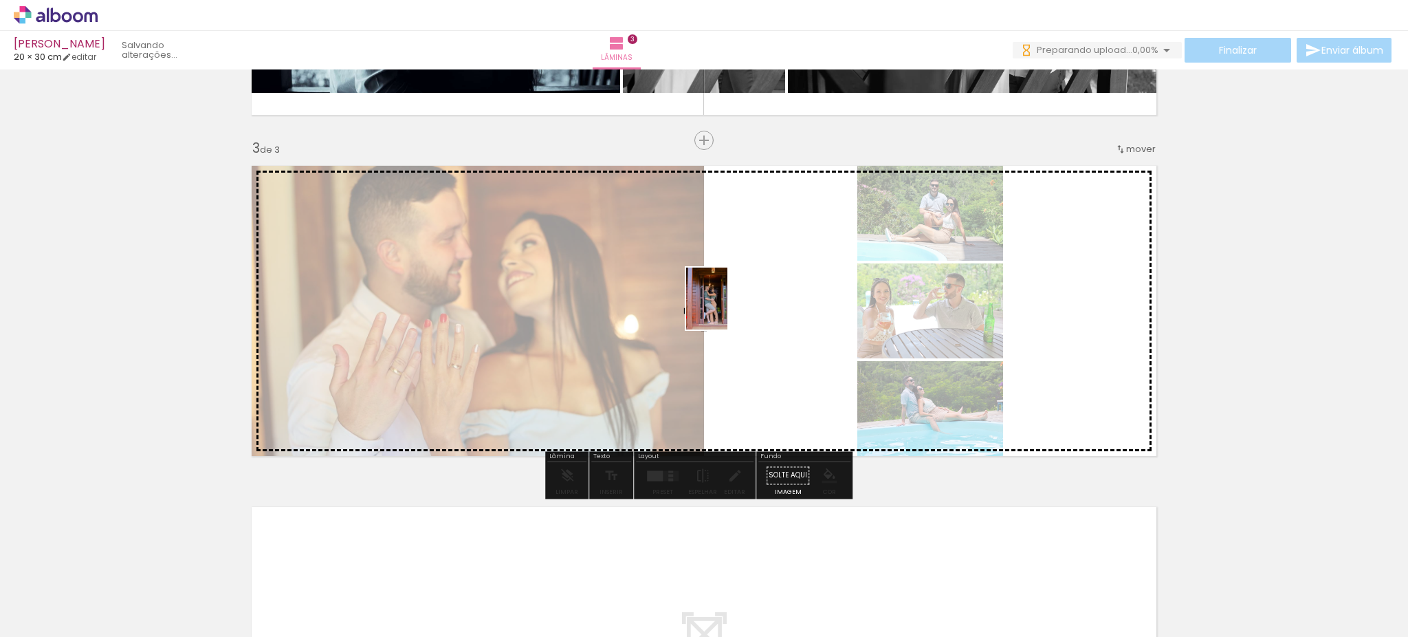
drag, startPoint x: 654, startPoint y: 584, endPoint x: 722, endPoint y: 386, distance: 209.3
click at [728, 305] on quentale-workspace at bounding box center [704, 318] width 1408 height 637
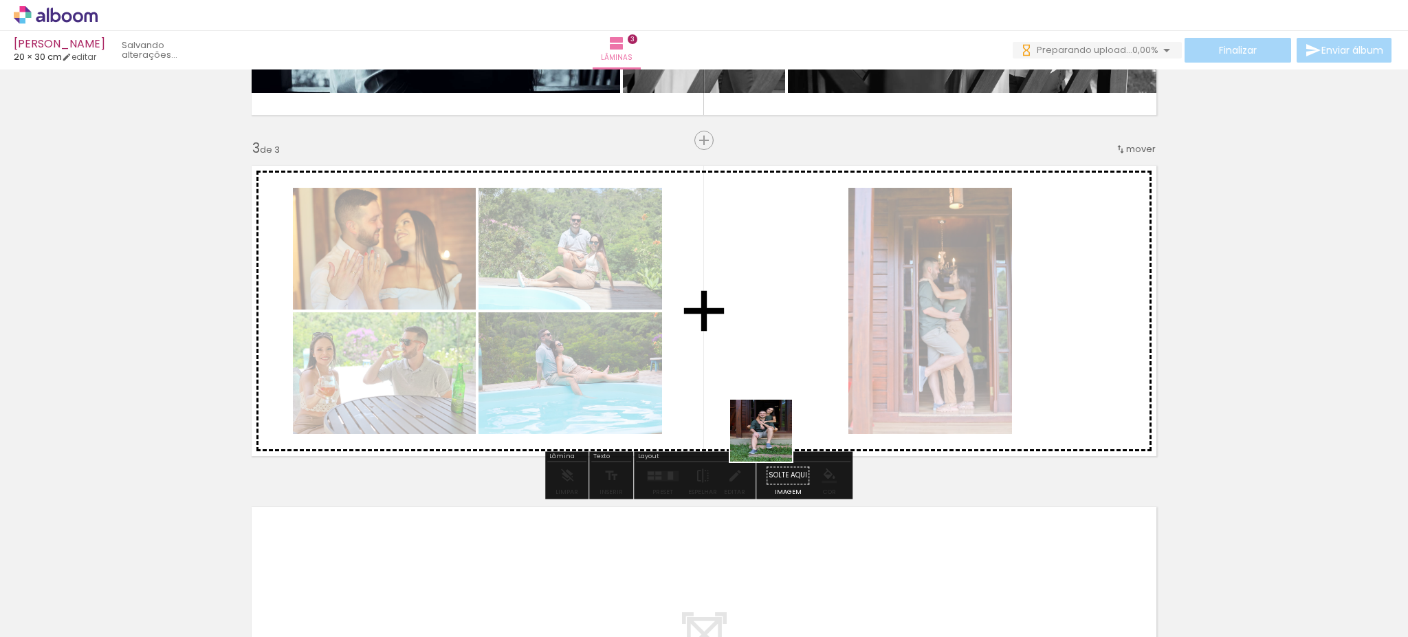
drag, startPoint x: 731, startPoint y: 582, endPoint x: 813, endPoint y: 316, distance: 278.8
click at [813, 316] on quentale-workspace at bounding box center [704, 318] width 1408 height 637
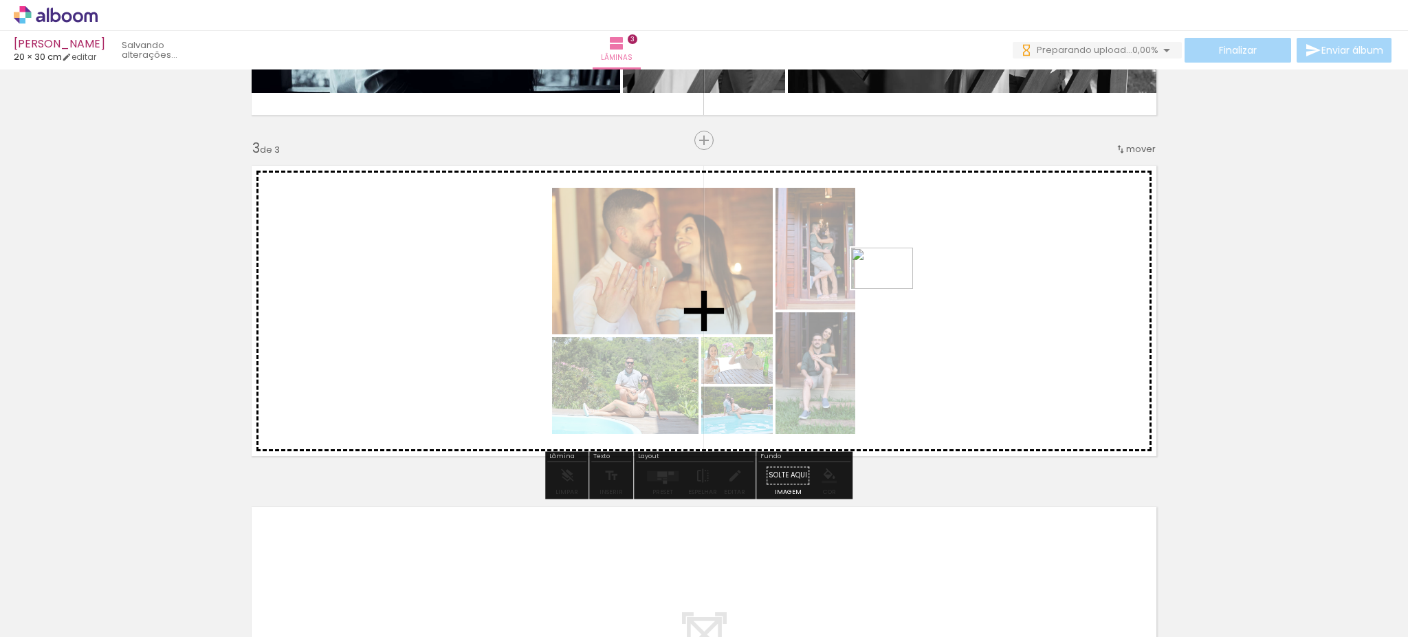
drag, startPoint x: 802, startPoint y: 588, endPoint x: 890, endPoint y: 300, distance: 301.8
click at [892, 289] on quentale-workspace at bounding box center [704, 318] width 1408 height 637
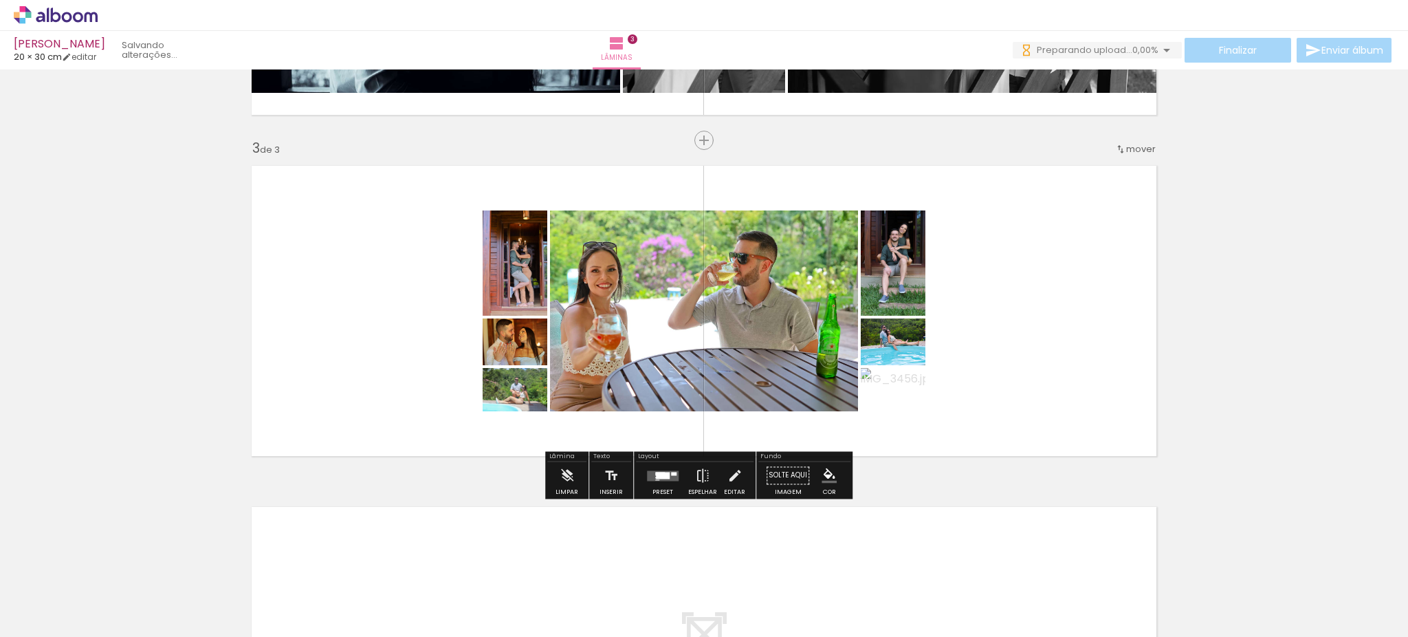
click at [652, 485] on div at bounding box center [662, 474] width 37 height 27
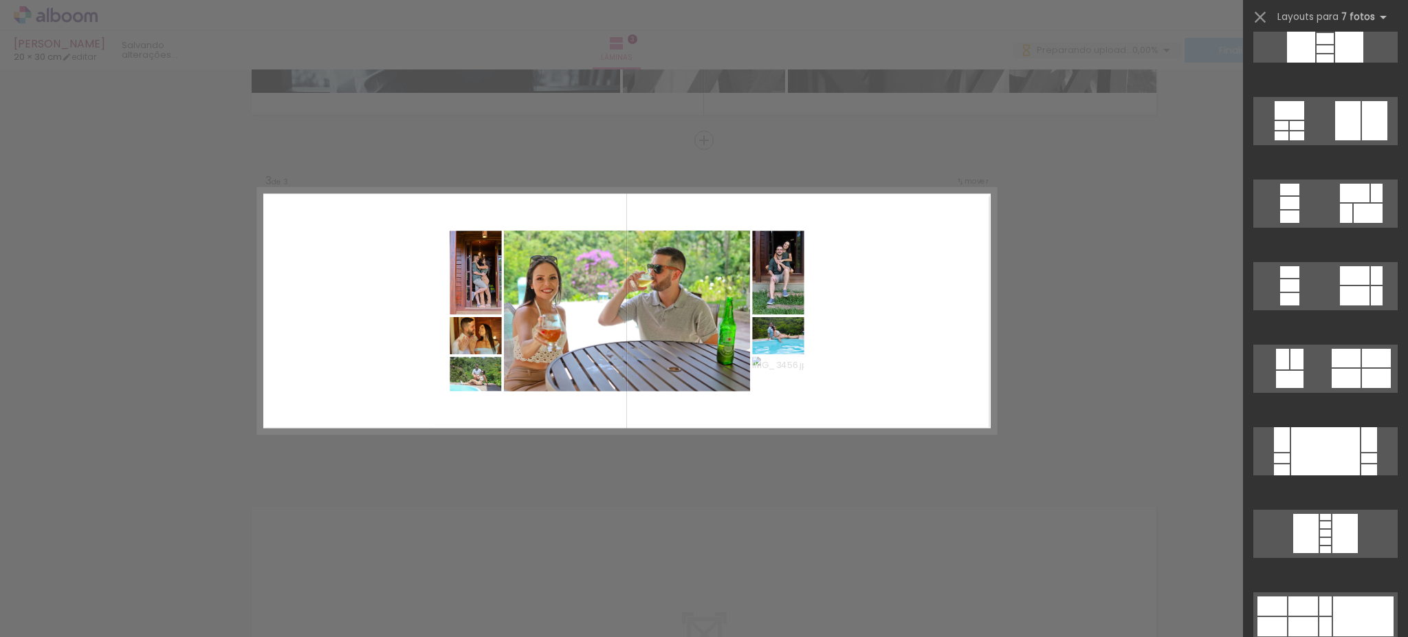
scroll to position [146, 0]
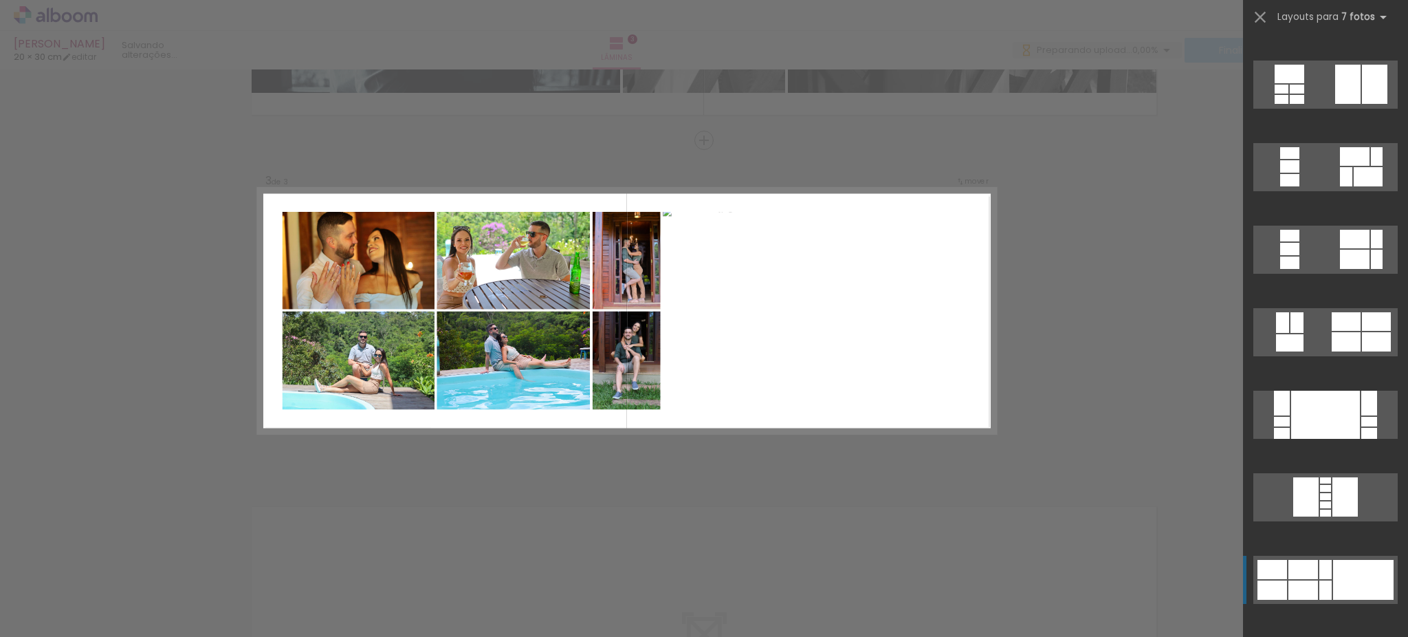
click at [1363, 26] on div at bounding box center [1349, 2] width 28 height 48
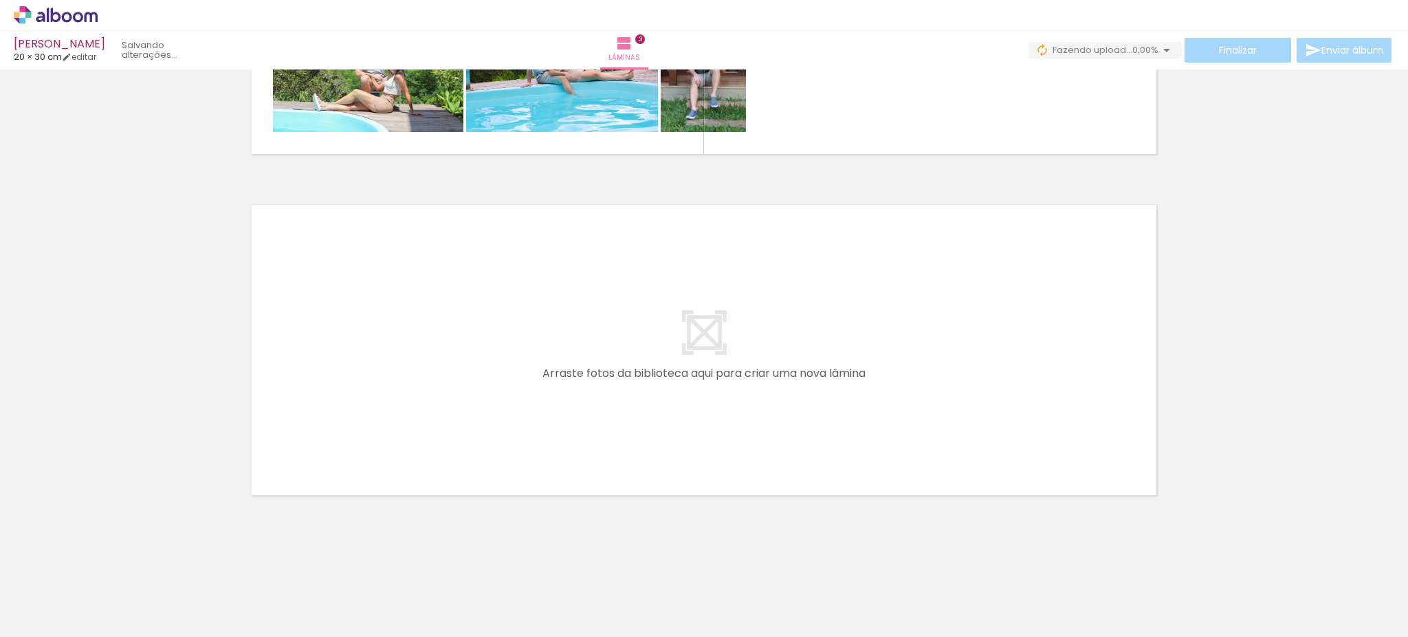
scroll to position [0, 0]
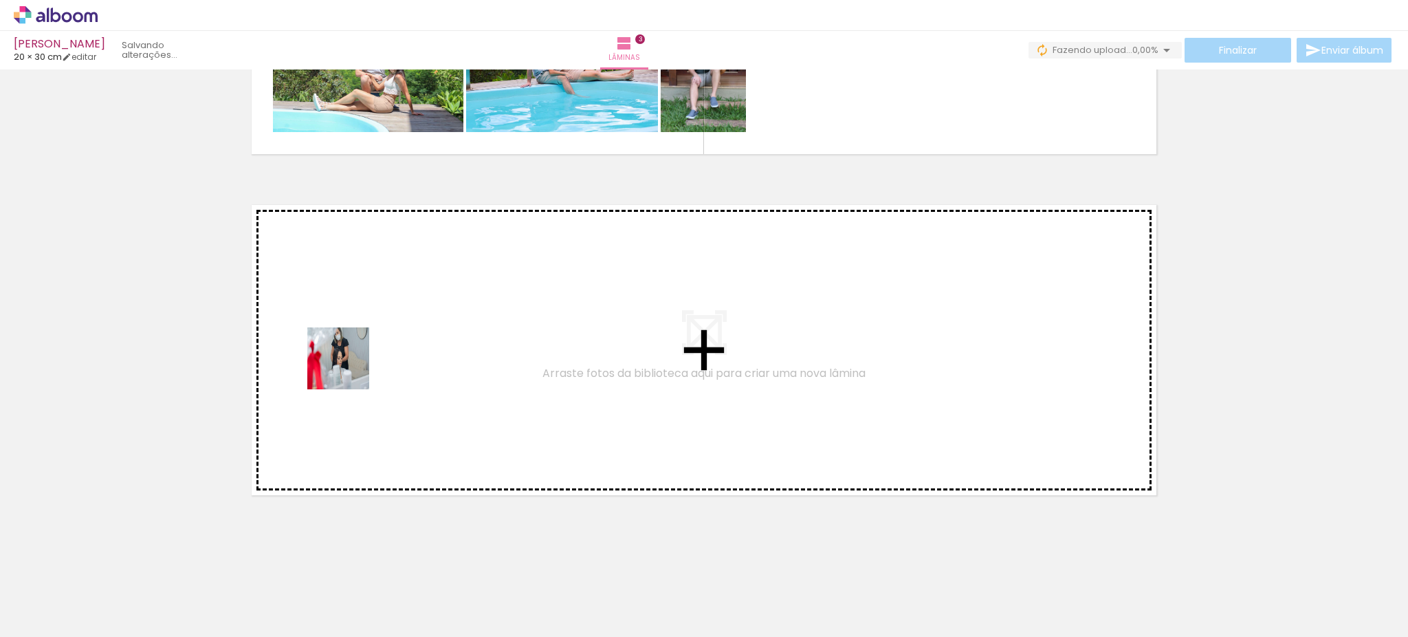
drag, startPoint x: 162, startPoint y: 575, endPoint x: 376, endPoint y: 346, distance: 313.7
click at [376, 346] on quentale-workspace at bounding box center [704, 318] width 1408 height 637
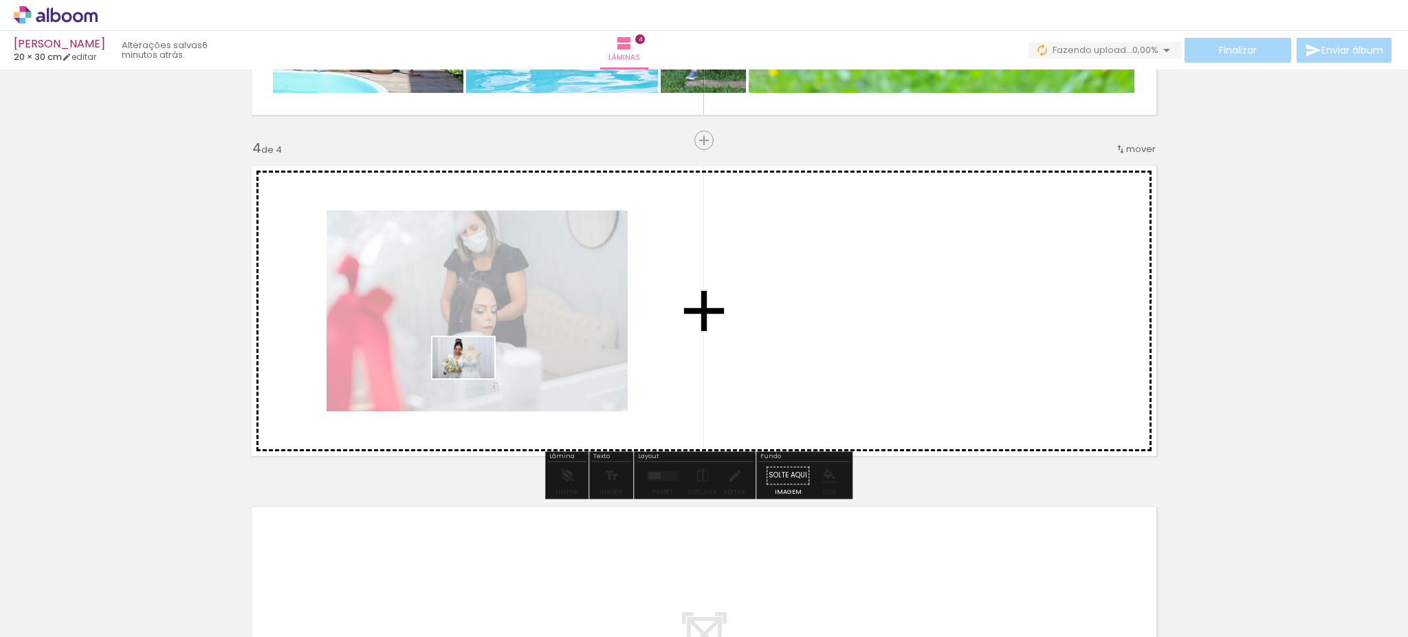
drag, startPoint x: 209, startPoint y: 595, endPoint x: 473, endPoint y: 396, distance: 330.4
click at [481, 369] on quentale-workspace at bounding box center [704, 318] width 1408 height 637
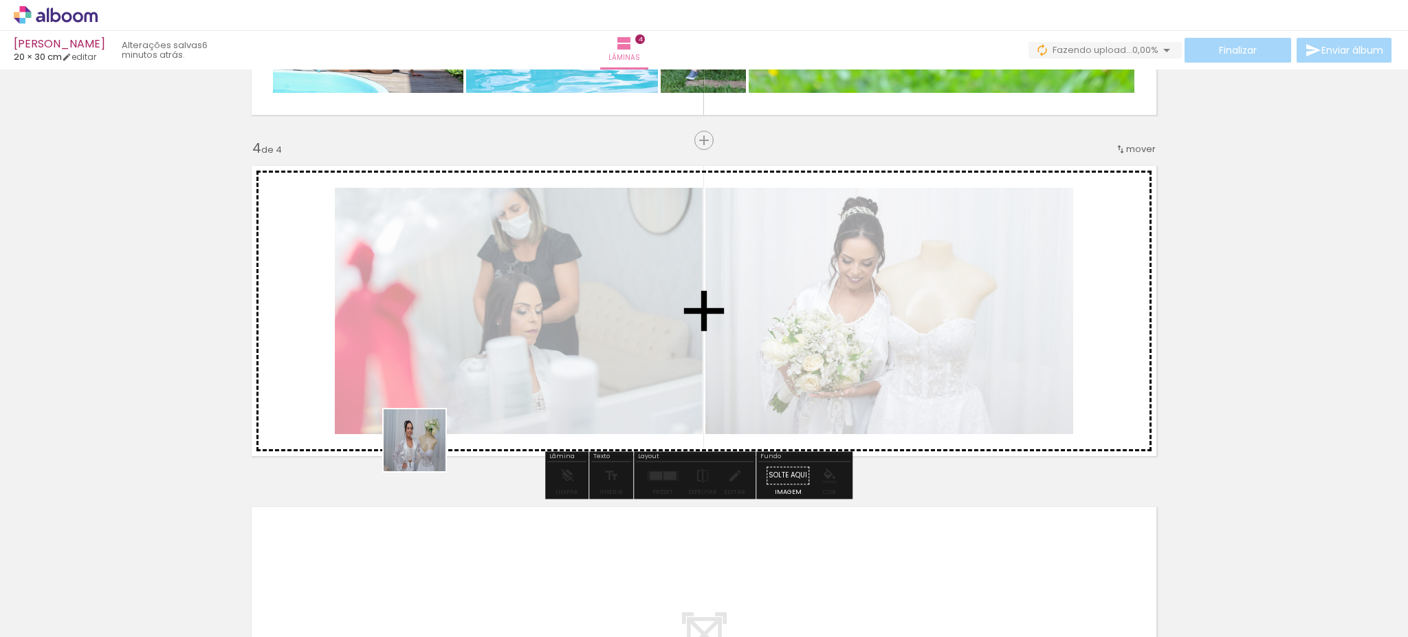
drag, startPoint x: 302, startPoint y: 591, endPoint x: 481, endPoint y: 404, distance: 258.7
click at [484, 397] on quentale-workspace at bounding box center [704, 318] width 1408 height 637
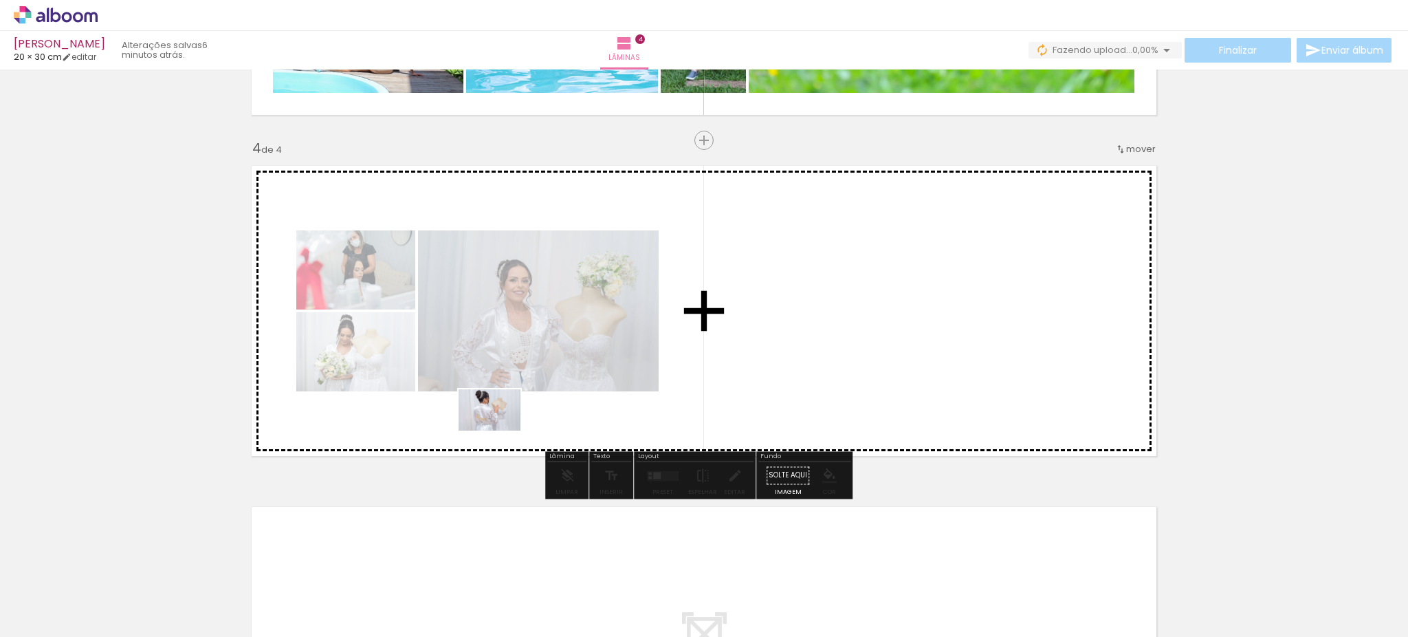
drag, startPoint x: 388, startPoint y: 606, endPoint x: 537, endPoint y: 384, distance: 267.5
click at [537, 384] on quentale-workspace at bounding box center [704, 318] width 1408 height 637
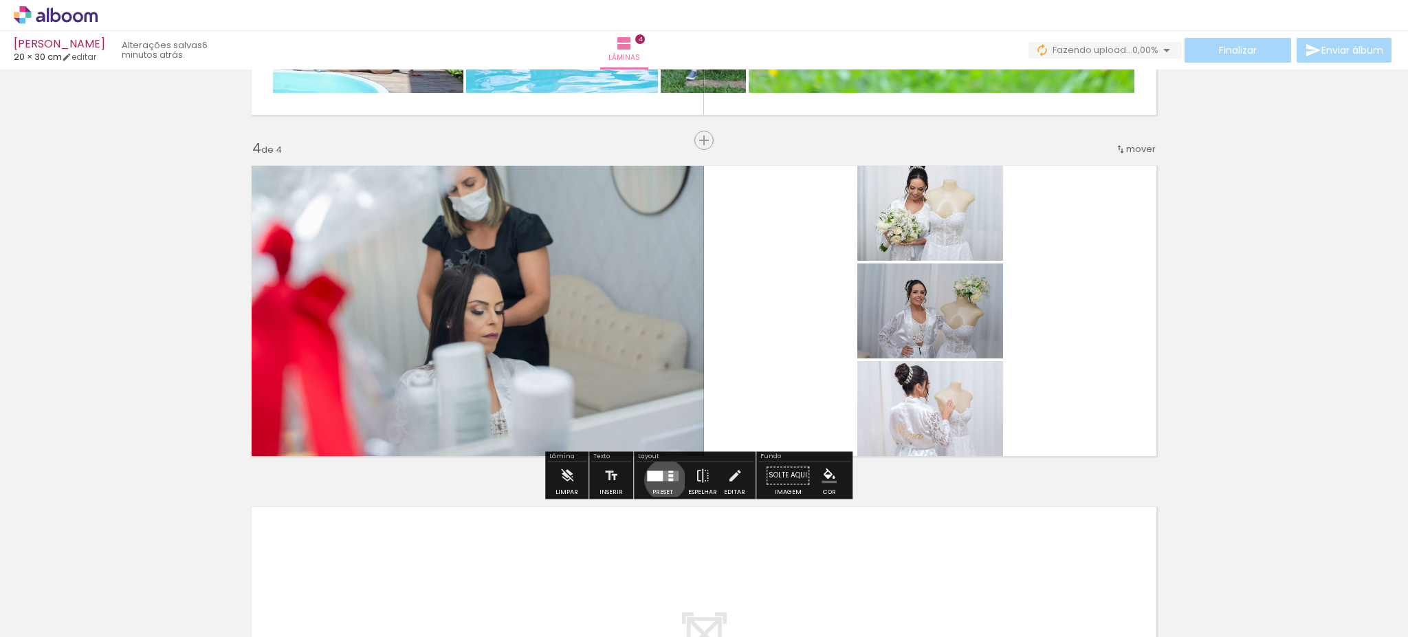
click at [662, 479] on quentale-layouter at bounding box center [663, 475] width 32 height 10
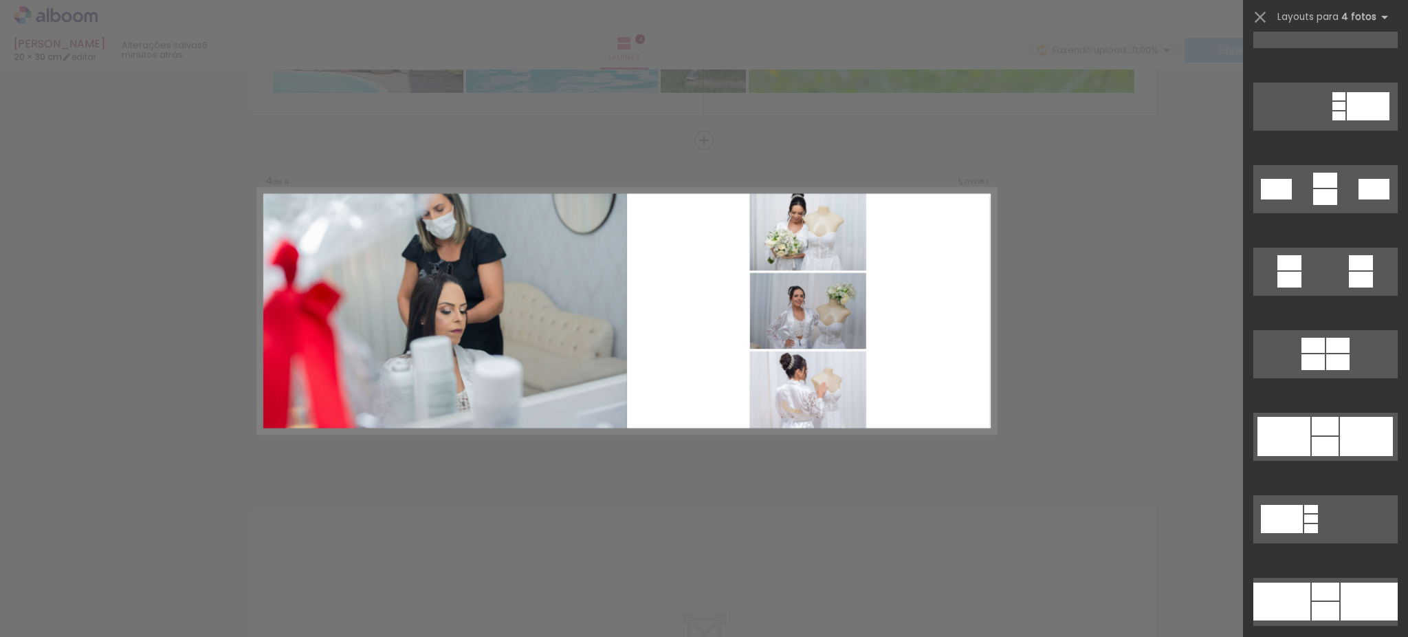
scroll to position [1576, 0]
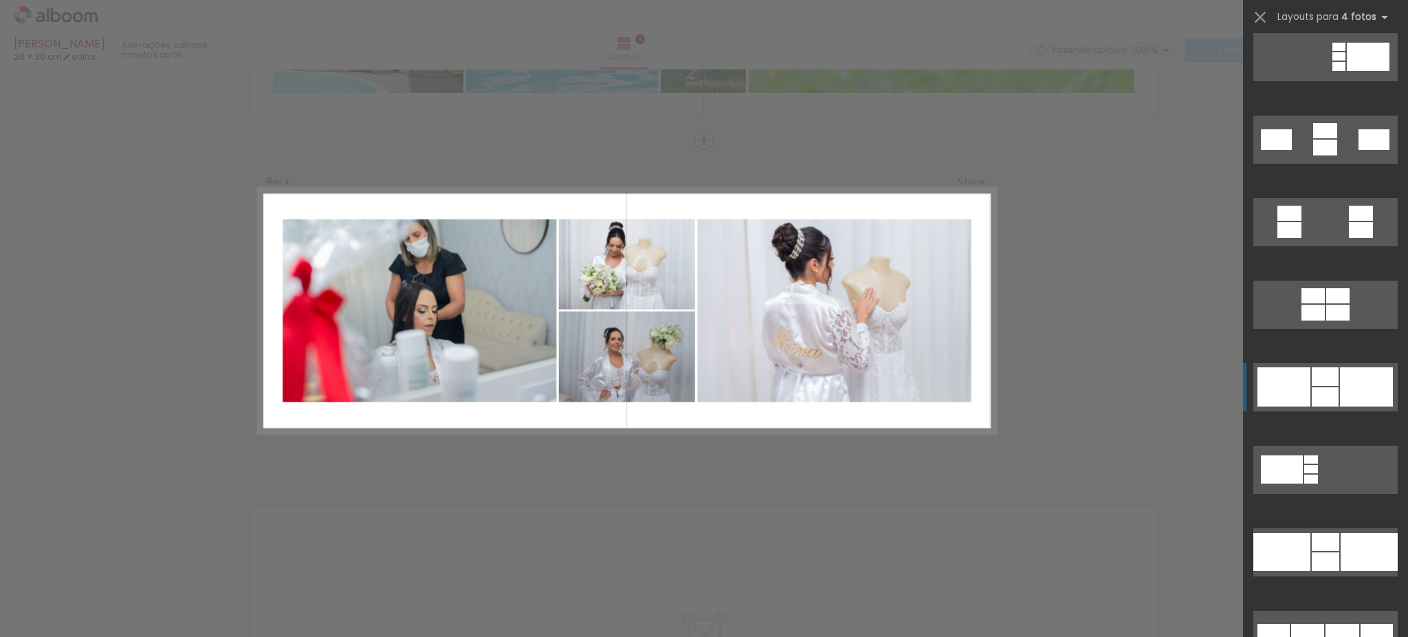
click at [1329, 155] on div at bounding box center [1325, 148] width 24 height 16
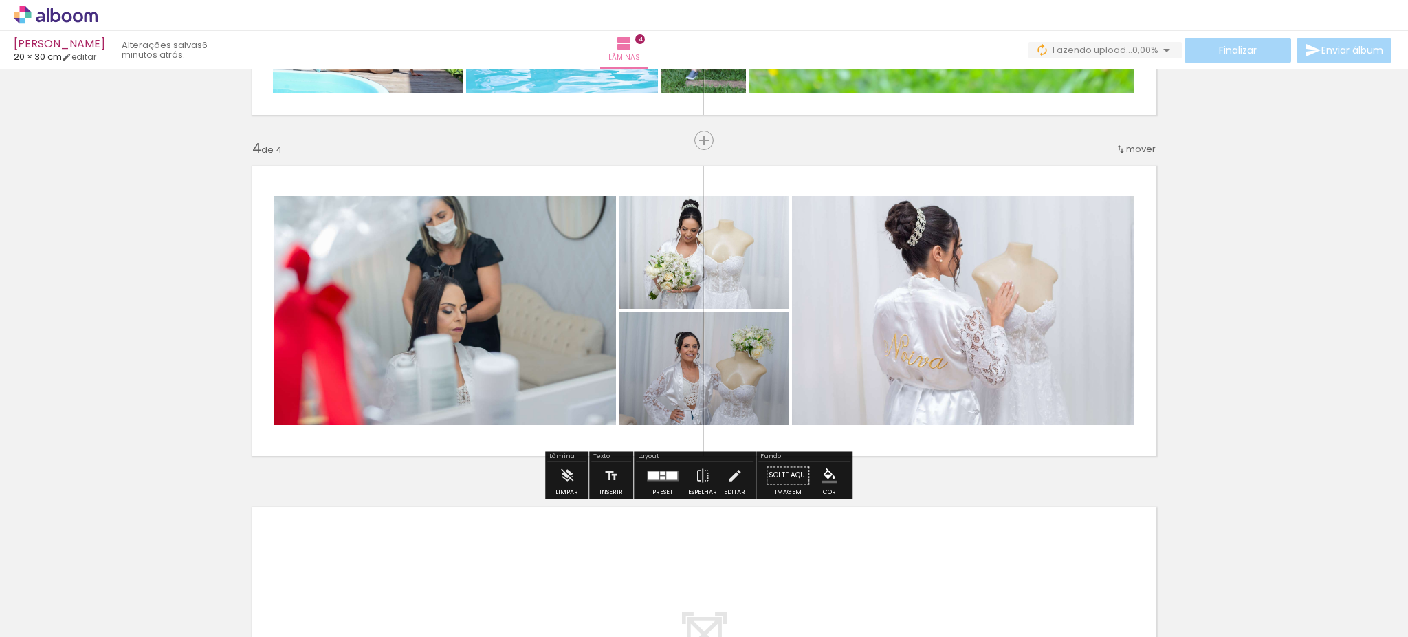
drag, startPoint x: 639, startPoint y: 383, endPoint x: 459, endPoint y: 351, distance: 183.0
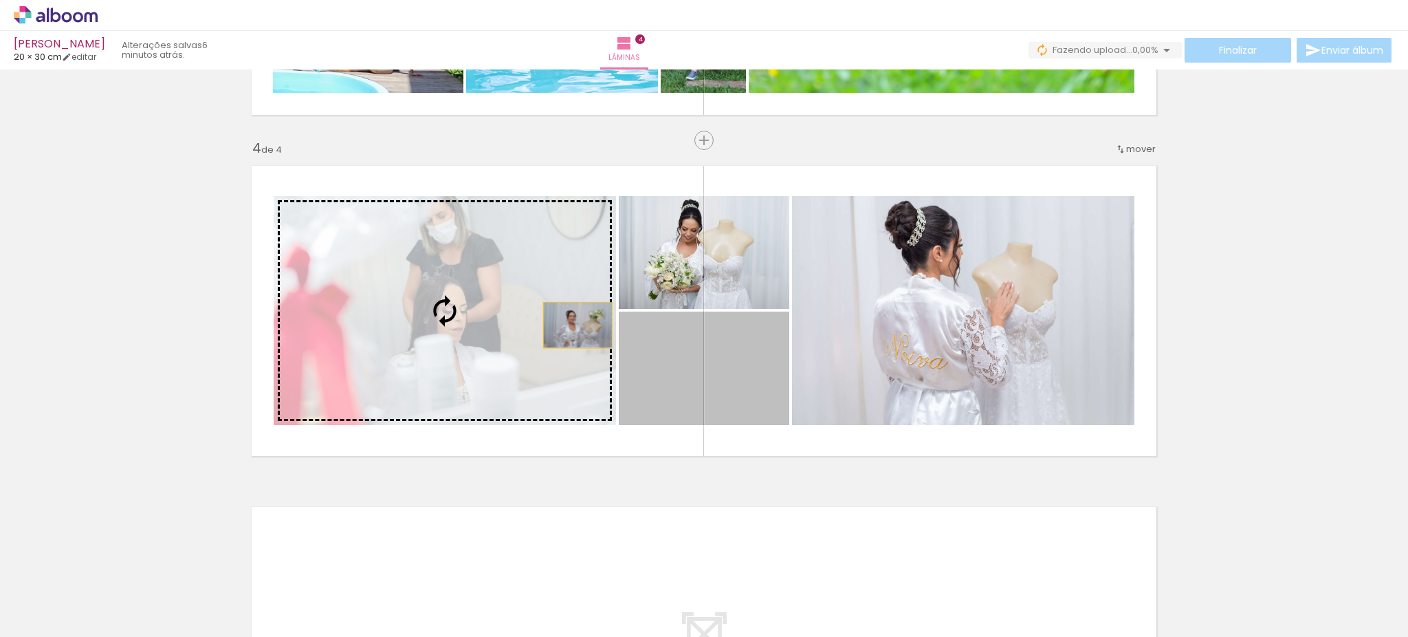
drag, startPoint x: 459, startPoint y: 351, endPoint x: 578, endPoint y: 331, distance: 120.5
click at [0, 0] on slot at bounding box center [0, 0] width 0 height 0
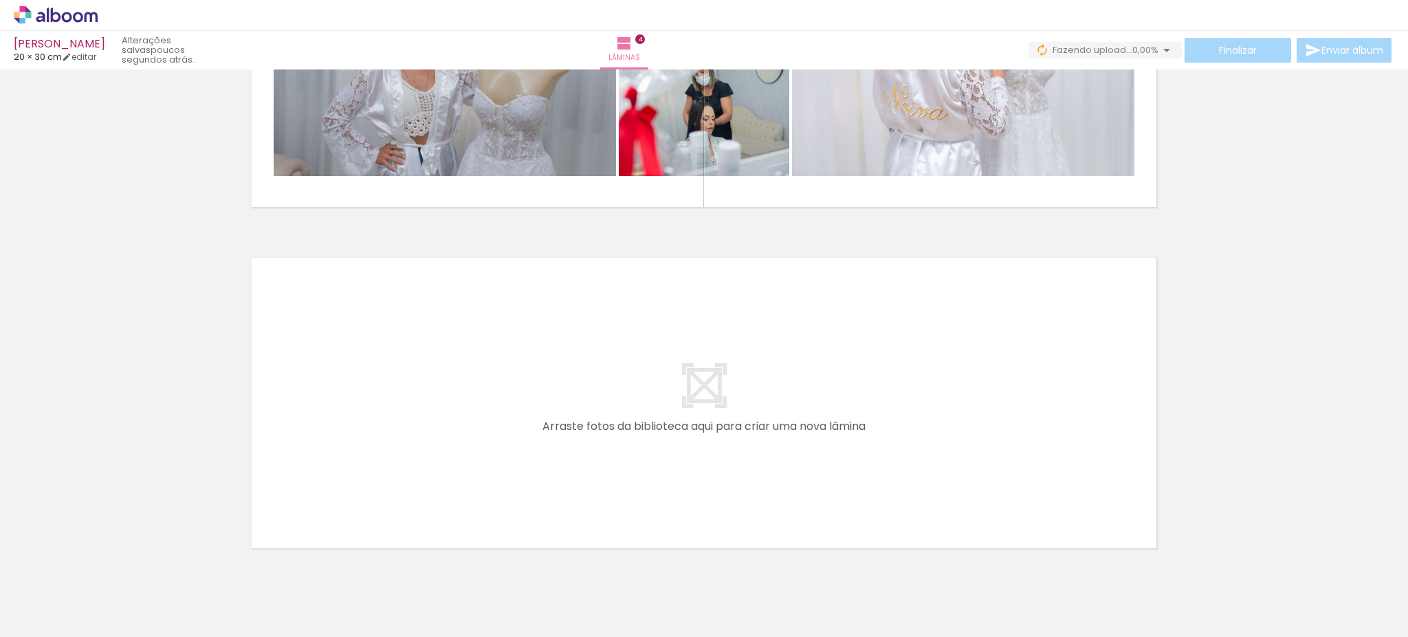
scroll to position [0, 2240]
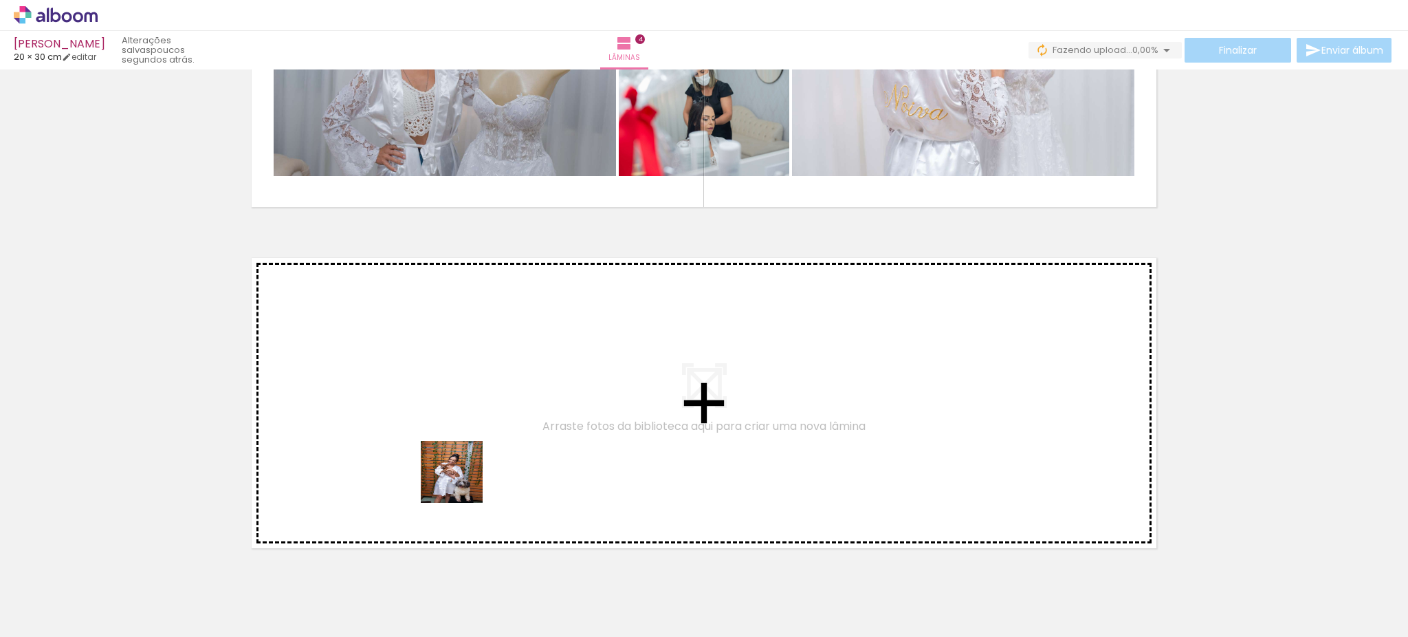
drag, startPoint x: 523, startPoint y: 601, endPoint x: 438, endPoint y: 447, distance: 176.6
click at [438, 447] on quentale-workspace at bounding box center [704, 318] width 1408 height 637
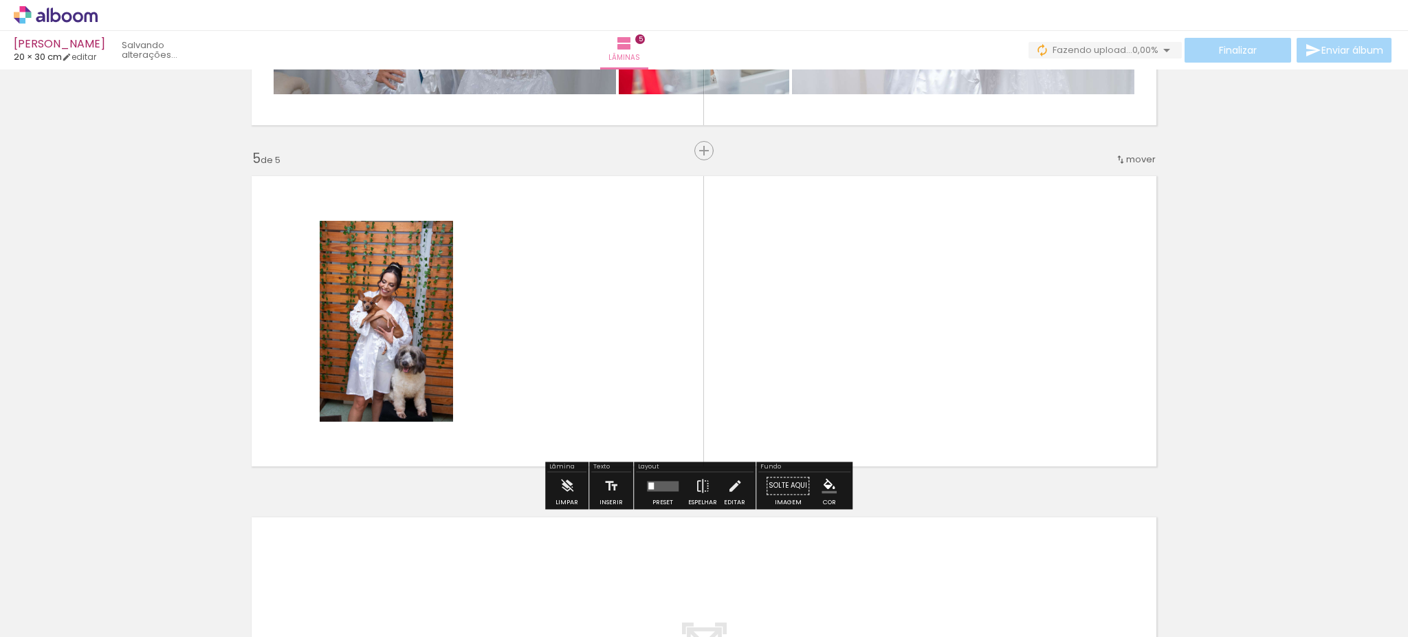
scroll to position [1316, 0]
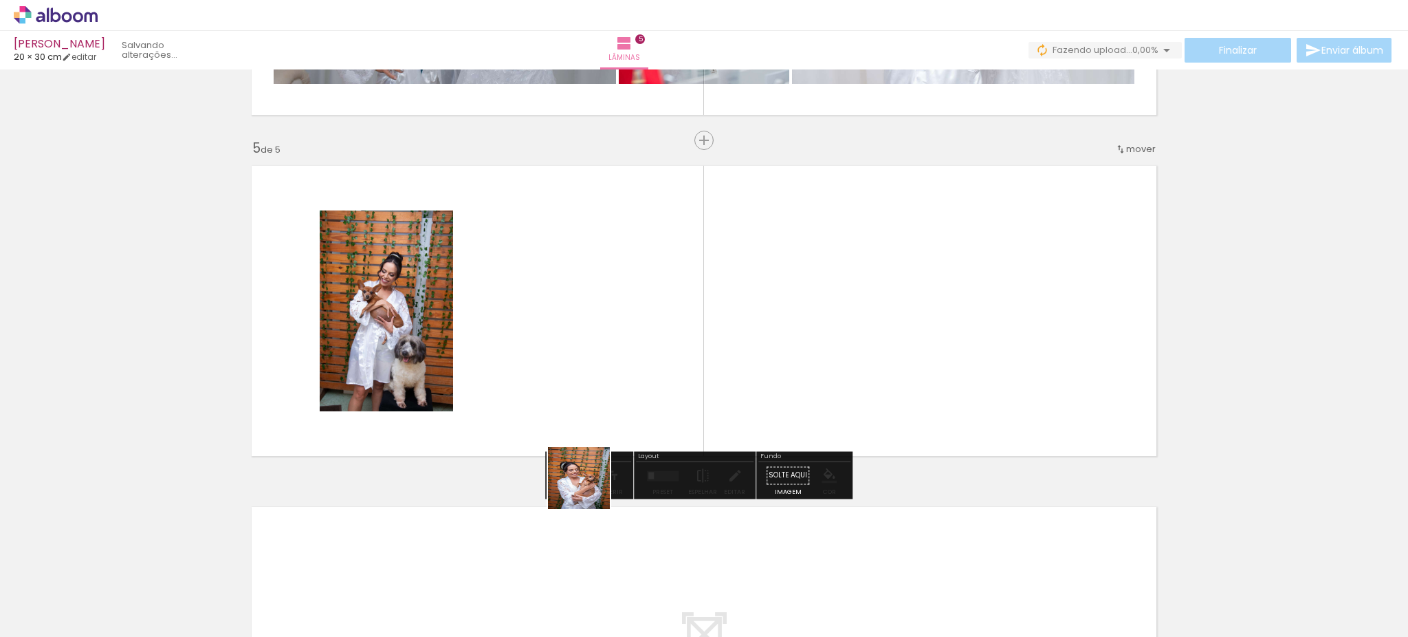
drag, startPoint x: 589, startPoint y: 488, endPoint x: 549, endPoint y: 364, distance: 130.2
click at [549, 364] on quentale-workspace at bounding box center [704, 318] width 1408 height 637
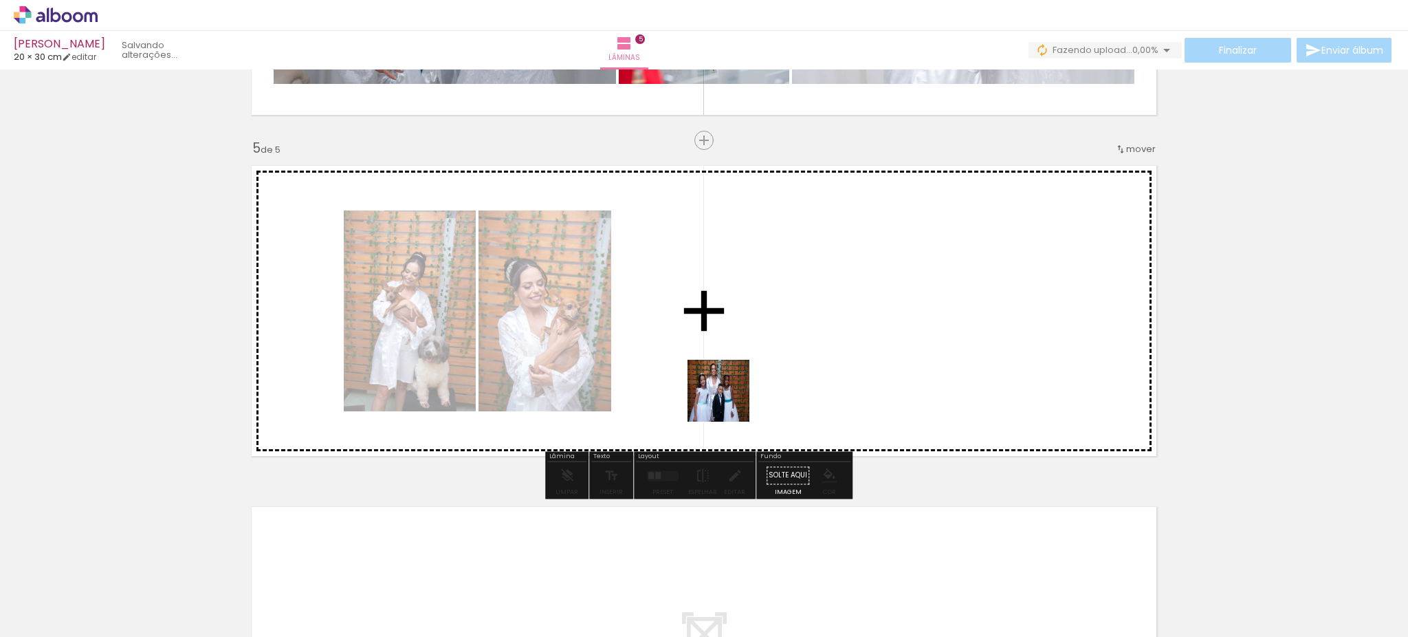
drag, startPoint x: 694, startPoint y: 590, endPoint x: 748, endPoint y: 369, distance: 227.1
click at [748, 369] on quentale-workspace at bounding box center [704, 318] width 1408 height 637
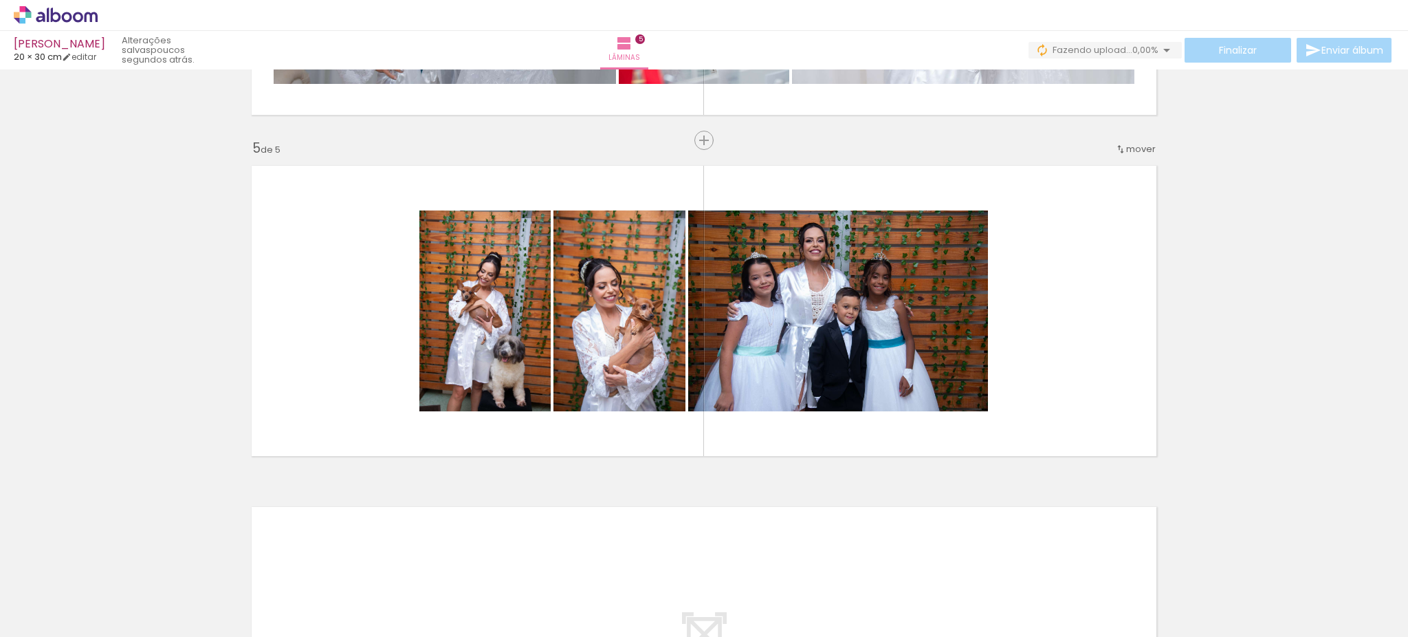
scroll to position [0, 212]
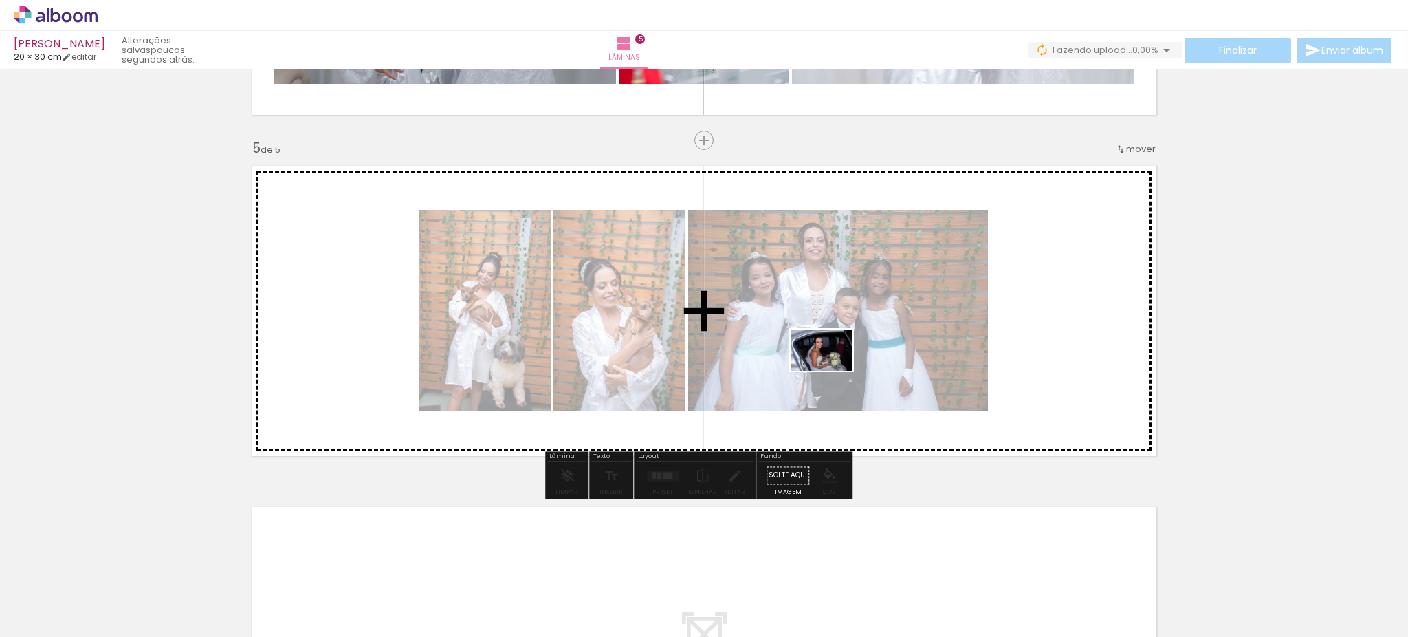
drag, startPoint x: 311, startPoint y: 594, endPoint x: 931, endPoint y: 331, distance: 672.7
click at [931, 331] on quentale-workspace at bounding box center [704, 318] width 1408 height 637
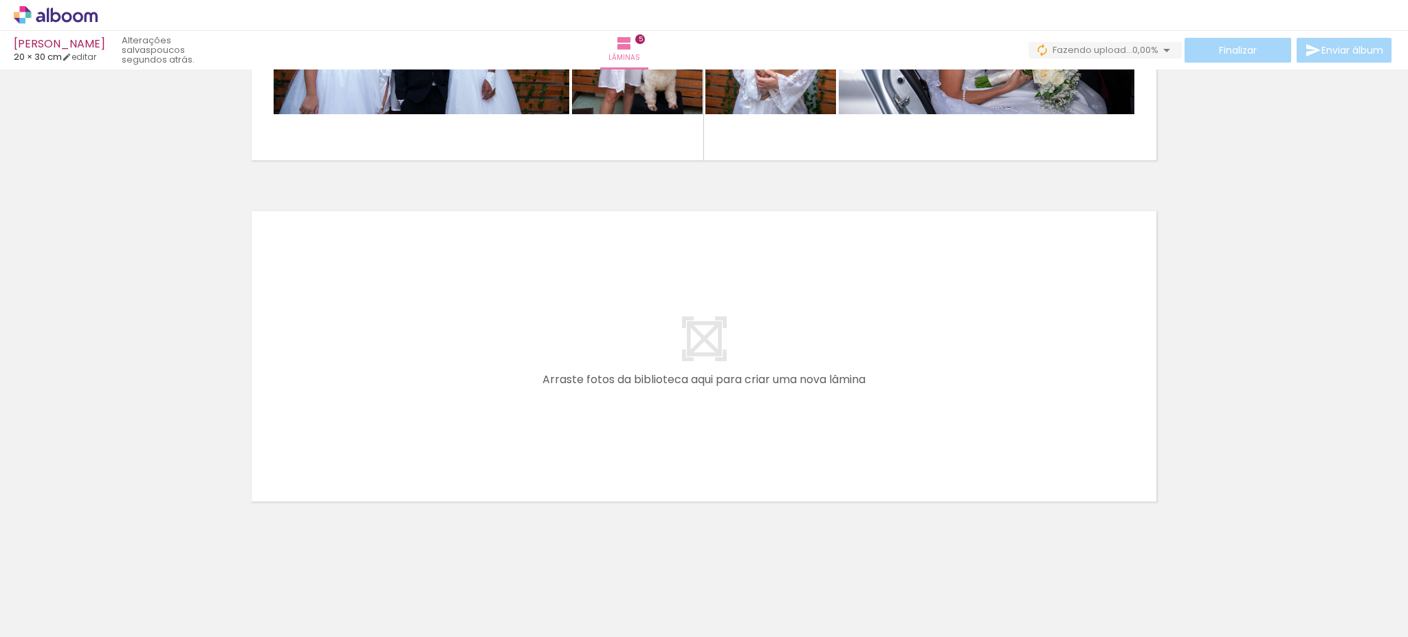
scroll to position [1618, 0]
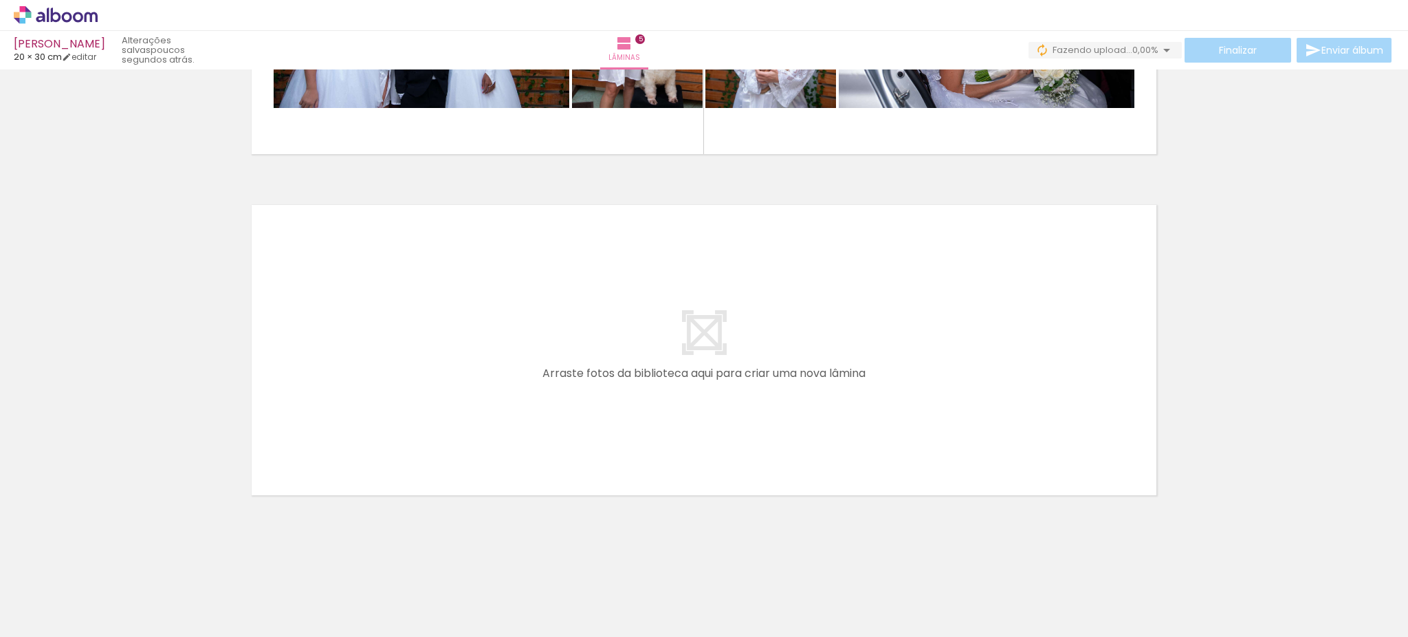
scroll to position [0, 2372]
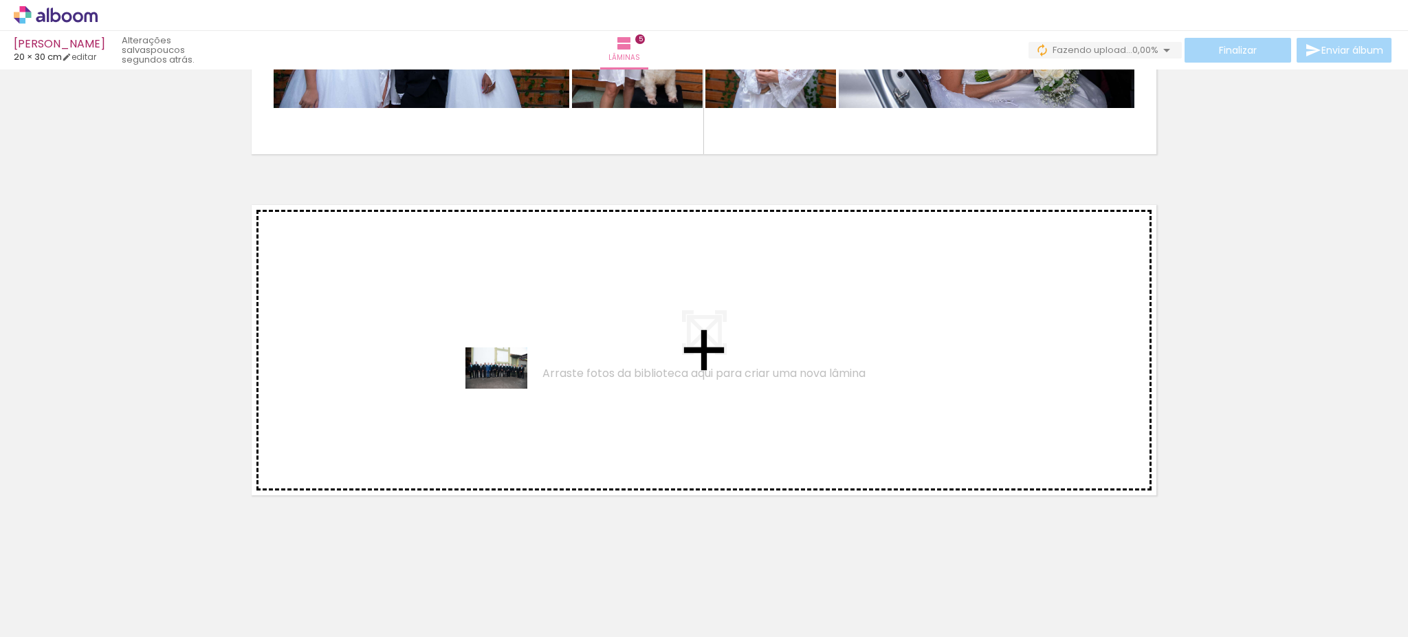
drag, startPoint x: 608, startPoint y: 590, endPoint x: 497, endPoint y: 366, distance: 249.9
click at [497, 366] on quentale-workspace at bounding box center [704, 318] width 1408 height 637
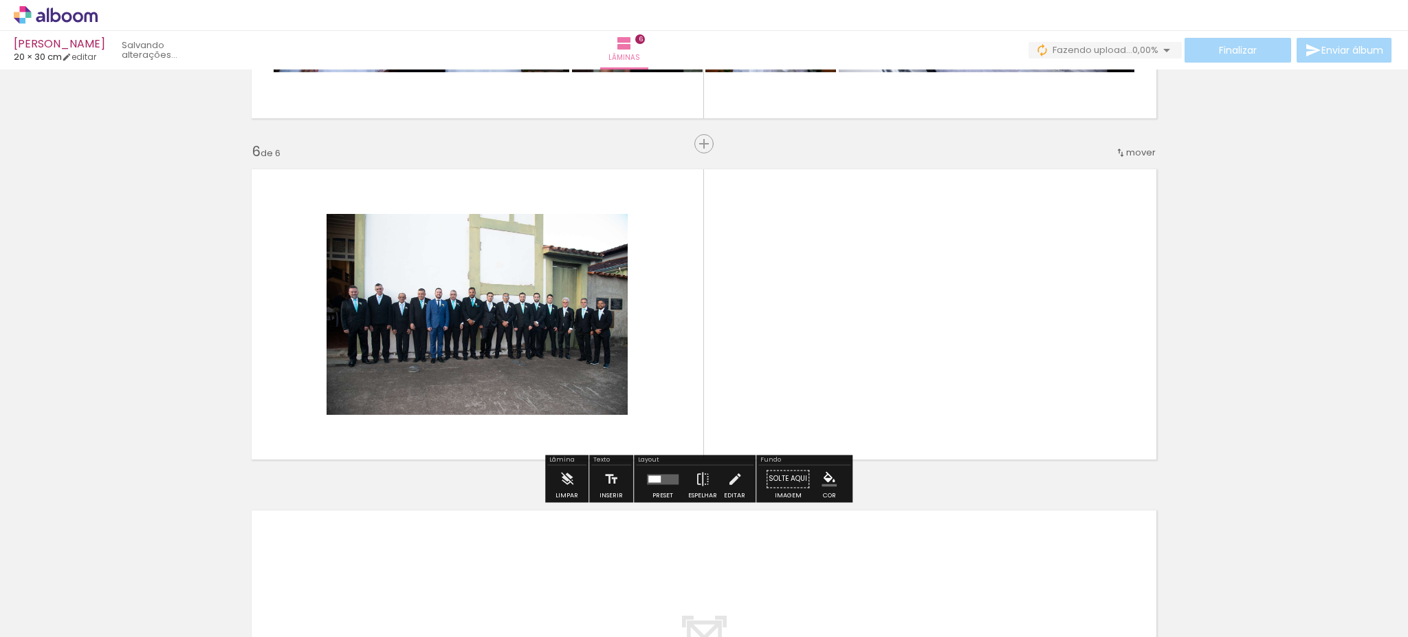
scroll to position [1657, 0]
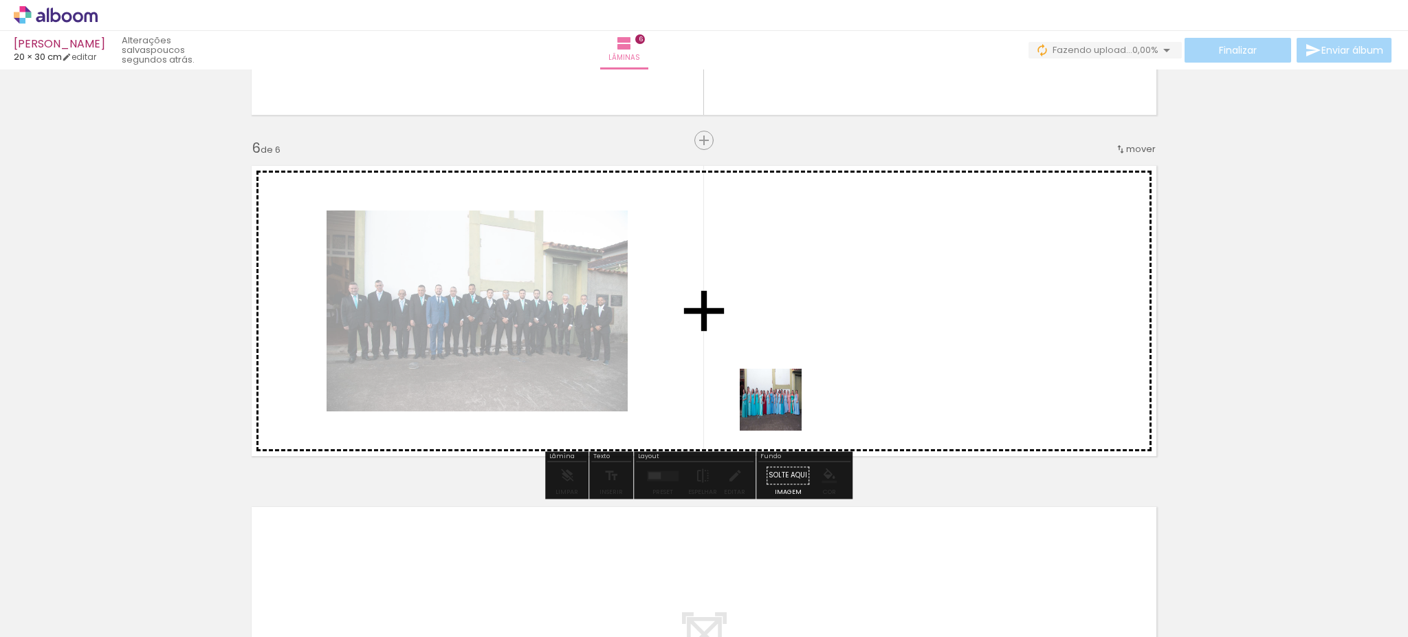
drag, startPoint x: 698, startPoint y: 583, endPoint x: 804, endPoint y: 362, distance: 245.4
click at [804, 362] on quentale-workspace at bounding box center [704, 318] width 1408 height 637
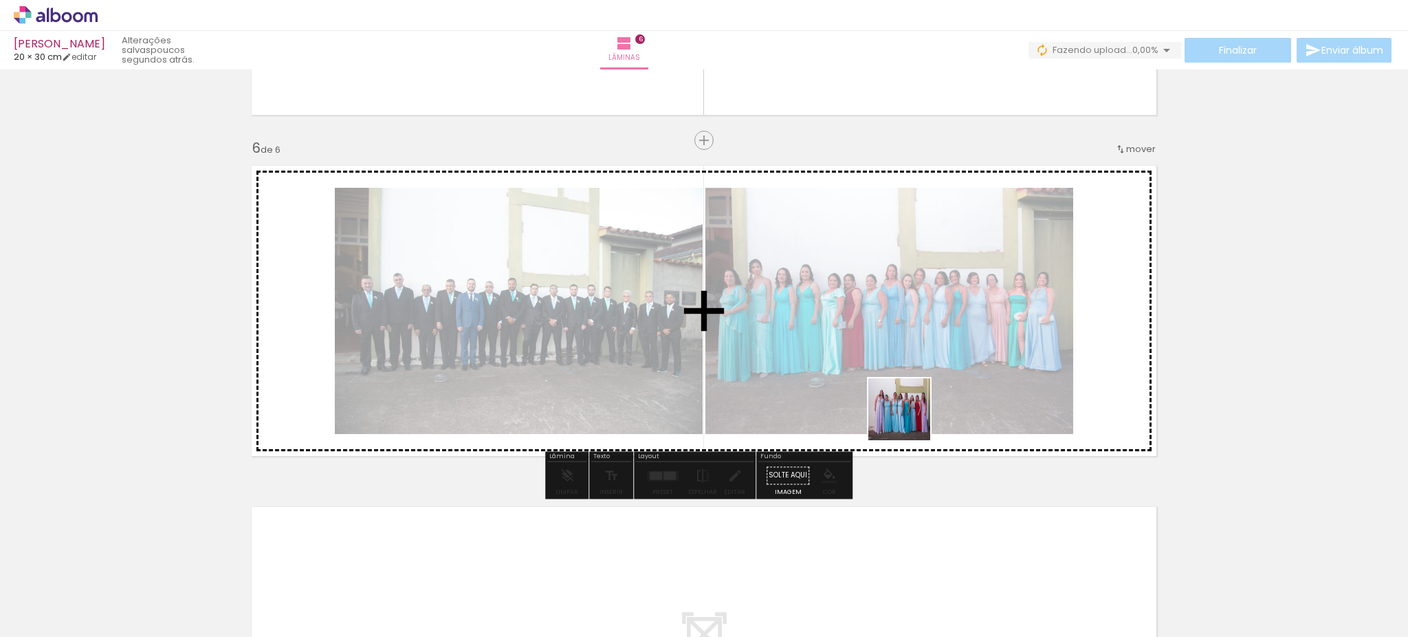
drag, startPoint x: 759, startPoint y: 591, endPoint x: 969, endPoint y: 371, distance: 304.9
click at [969, 371] on quentale-workspace at bounding box center [704, 318] width 1408 height 637
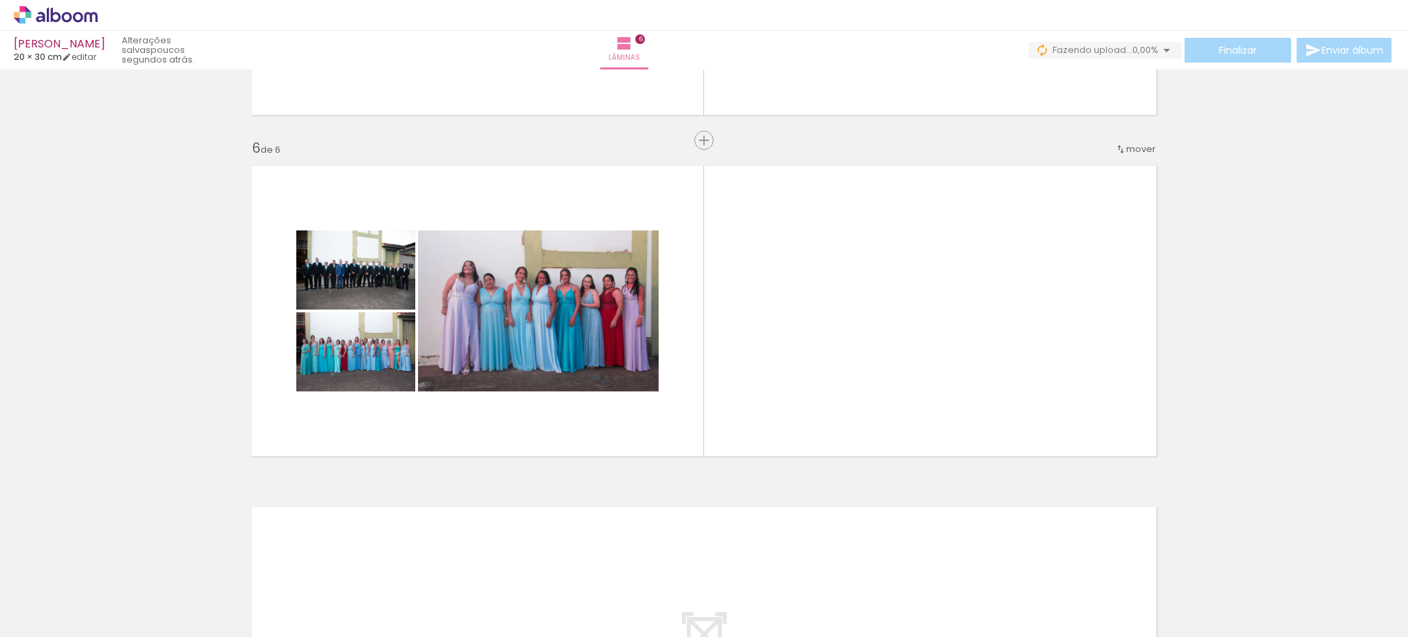
scroll to position [0, 0]
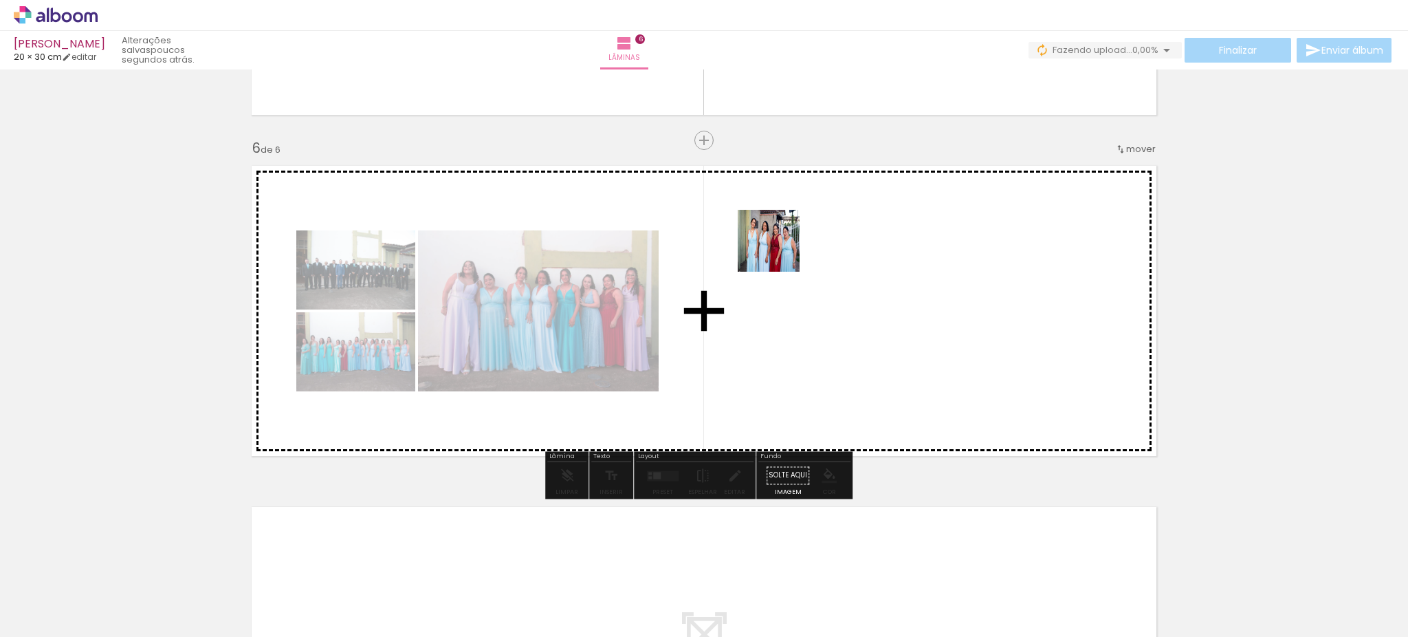
drag, startPoint x: 464, startPoint y: 573, endPoint x: 784, endPoint y: 256, distance: 450.6
click at [787, 246] on quentale-workspace at bounding box center [704, 318] width 1408 height 637
